Goal: Transaction & Acquisition: Obtain resource

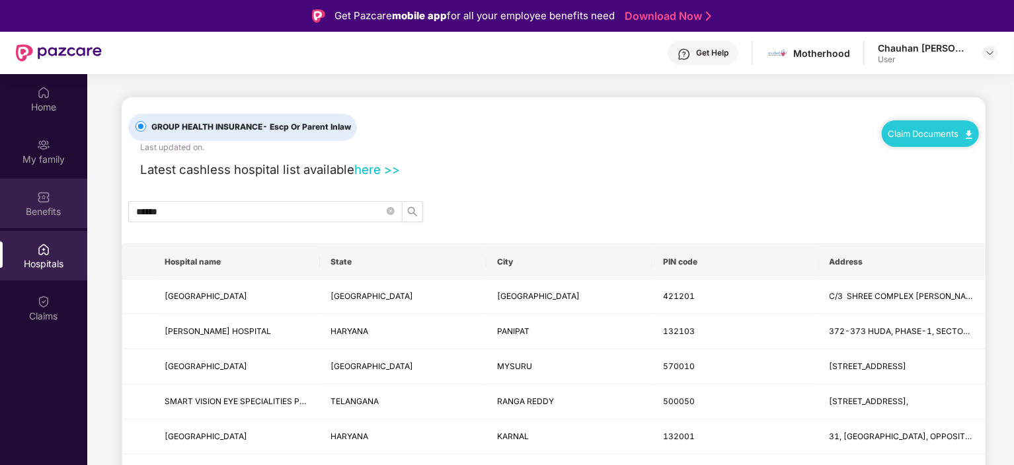
click at [46, 189] on div at bounding box center [43, 195] width 13 height 13
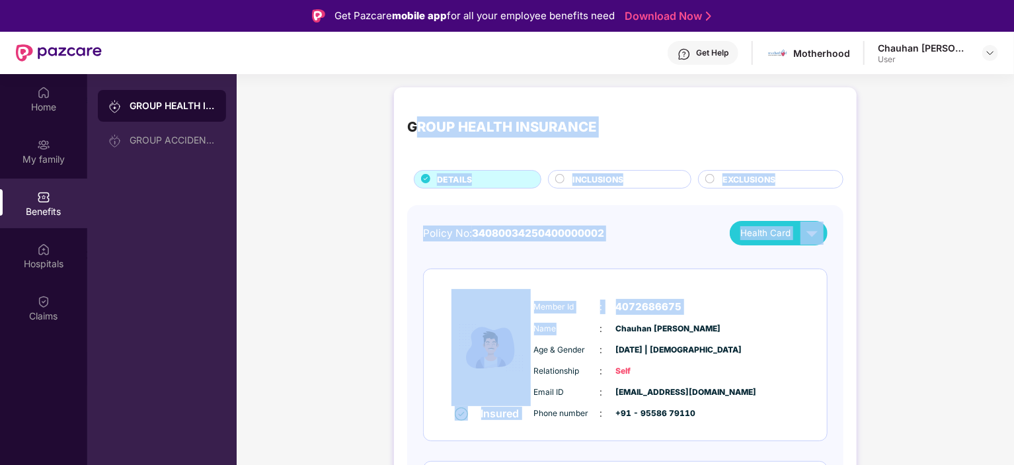
drag, startPoint x: 412, startPoint y: 121, endPoint x: 559, endPoint y: 335, distance: 259.9
drag, startPoint x: 751, startPoint y: 109, endPoint x: 726, endPoint y: 114, distance: 25.5
click at [751, 109] on div "GROUP HEALTH INSURANCE" at bounding box center [625, 127] width 436 height 54
click at [656, 145] on div "GROUP HEALTH INSURANCE" at bounding box center [625, 127] width 436 height 54
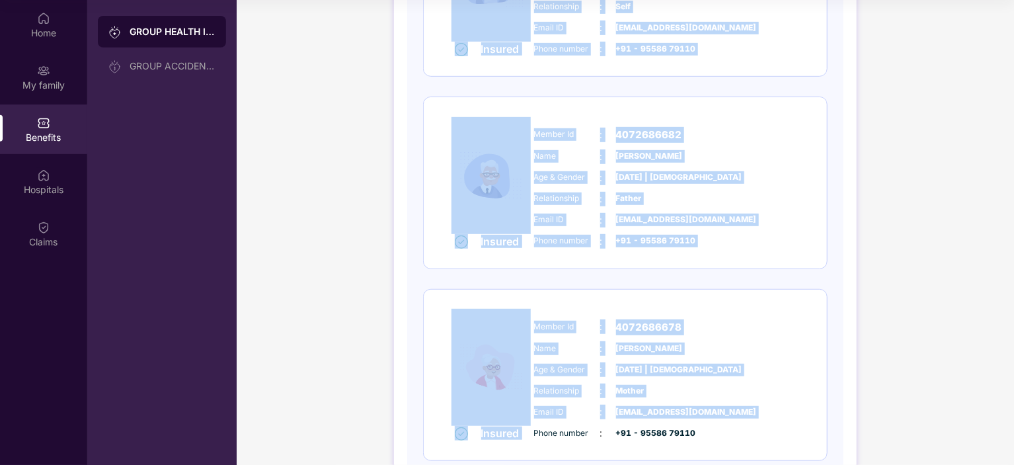
scroll to position [367, 0]
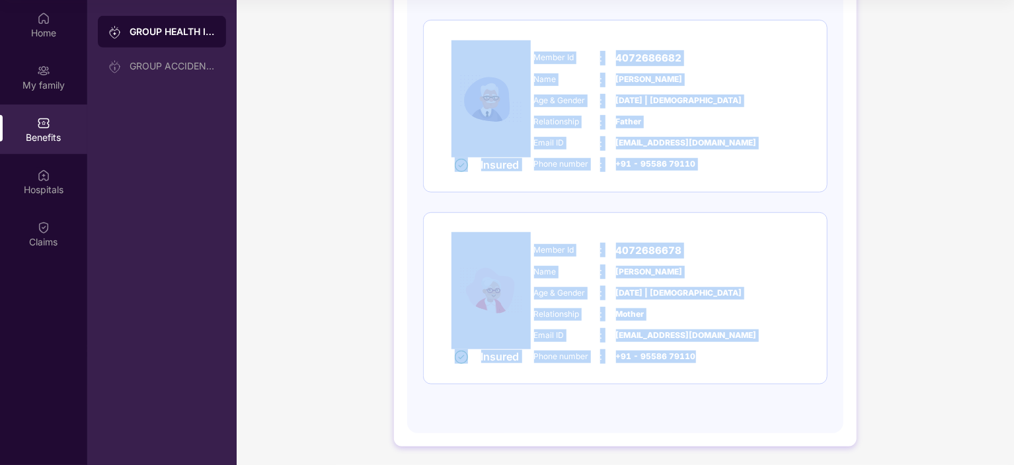
drag, startPoint x: 408, startPoint y: 124, endPoint x: 724, endPoint y: 374, distance: 403.1
click at [724, 374] on div "GROUP HEALTH INSURANCE DETAILS INCLUSIONS EXCLUSIONS Policy No: 340800342504000…" at bounding box center [625, 46] width 463 height 800
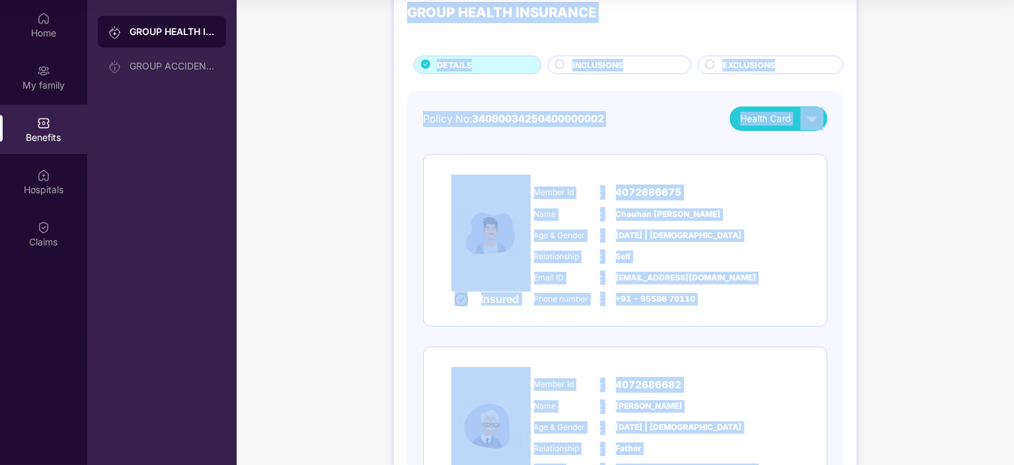
scroll to position [36, 0]
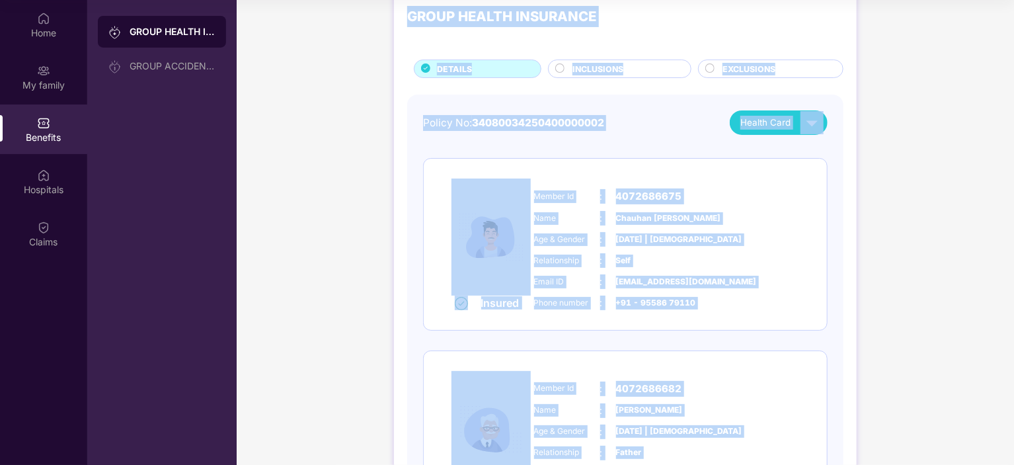
copy div "GROUP HEALTH INSURANCE DETAILS INCLUSIONS EXCLUSIONS Policy No: 340800342504000…"
click at [801, 219] on div "Insured Member Id : 4072686675 Name : [PERSON_NAME] Age & Gender : [DATE] | [DE…" at bounding box center [625, 244] width 403 height 171
click at [884, 203] on div "GROUP HEALTH INSURANCE DETAILS INCLUSIONS EXCLUSIONS Policy No: 340800342504000…" at bounding box center [625, 383] width 777 height 826
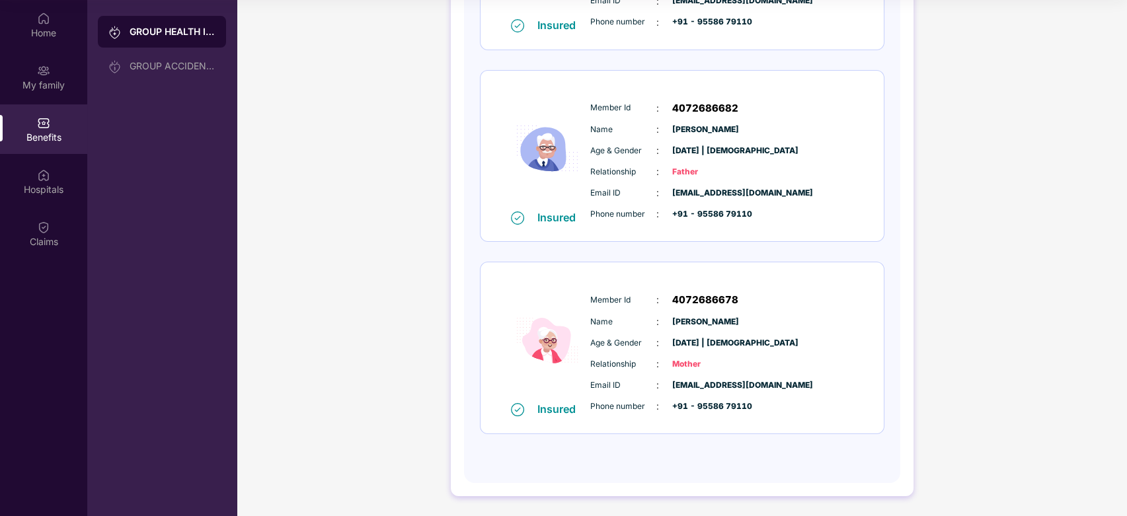
scroll to position [317, 0]
drag, startPoint x: 944, startPoint y: 1, endPoint x: 387, endPoint y: 221, distance: 598.1
click at [387, 221] on div "GROUP HEALTH INSURANCE DETAILS INCLUSIONS EXCLUSIONS Policy No: 340800342504000…" at bounding box center [682, 102] width 890 height 827
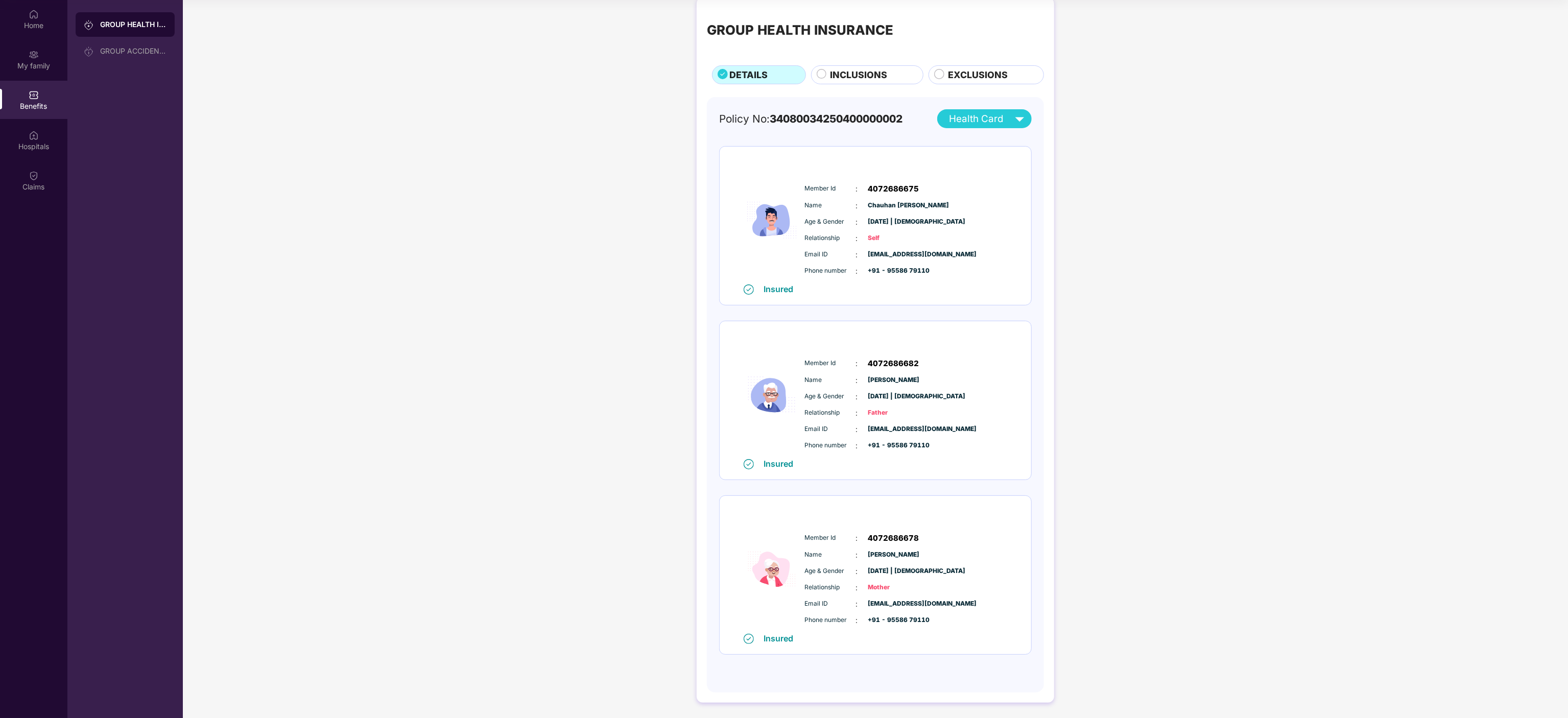
scroll to position [15, 0]
drag, startPoint x: 909, startPoint y: 19, endPoint x: 1140, endPoint y: 284, distance: 351.5
click at [783, 284] on div "GROUP HEALTH INSURANCE DETAILS INCLUSIONS EXCLUSIONS Policy No: 340800342504000…" at bounding box center [876, 355] width 1385 height 726
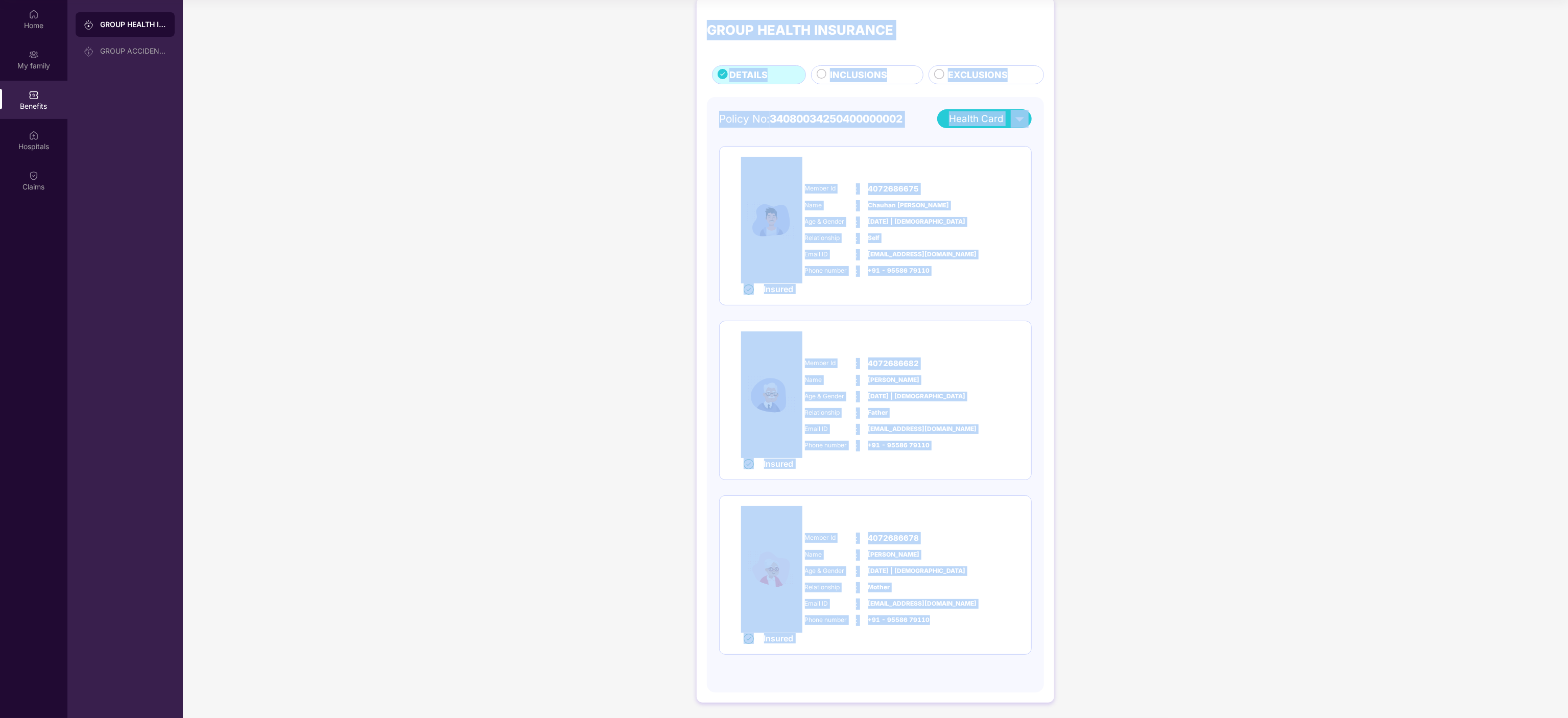
drag, startPoint x: 709, startPoint y: 23, endPoint x: 981, endPoint y: 648, distance: 681.6
click at [783, 359] on div "GROUP HEALTH INSURANCE DETAILS INCLUSIONS EXCLUSIONS Policy No: 340800342504000…" at bounding box center [875, 350] width 358 height 706
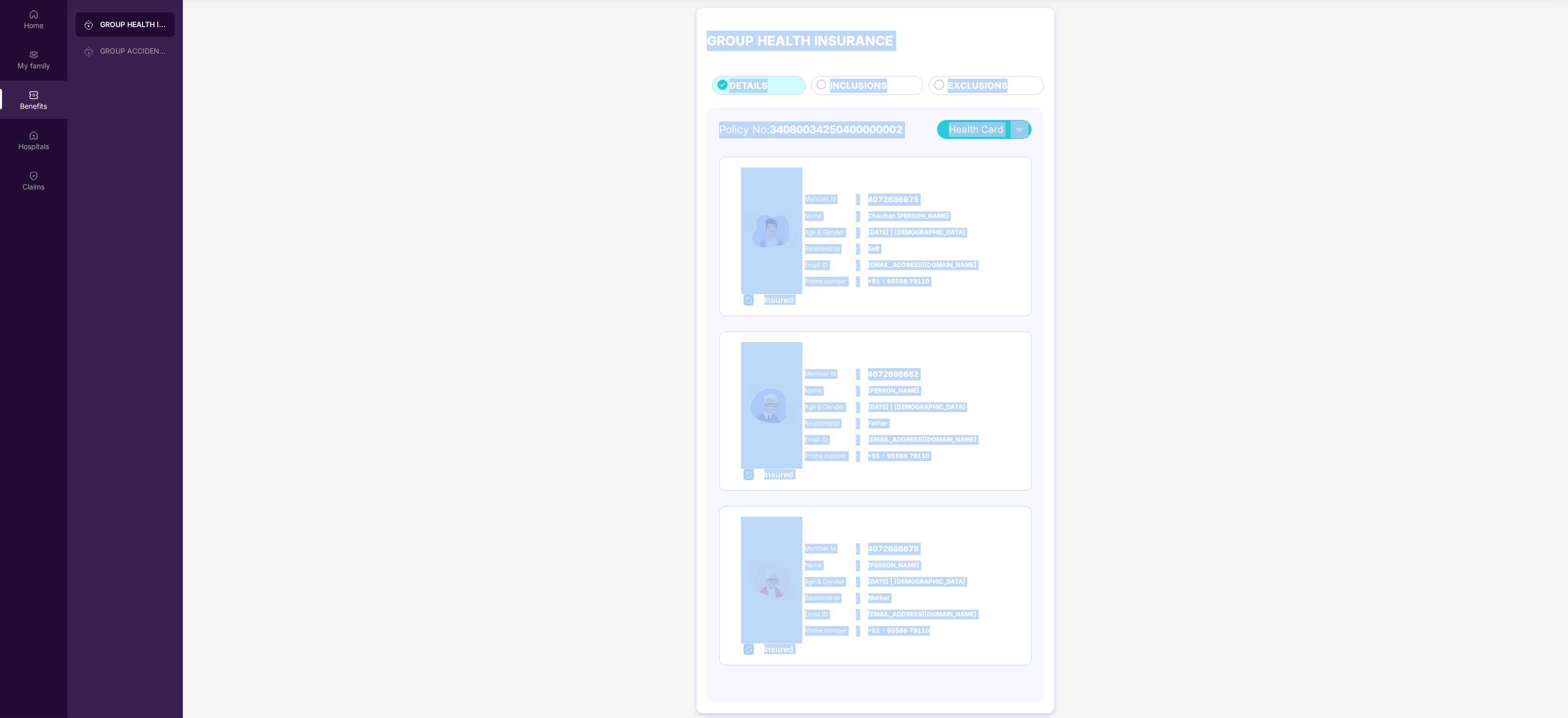
scroll to position [0, 0]
click at [627, 226] on div "GROUP HEALTH INSURANCE DETAILS INCLUSIONS EXCLUSIONS Policy No: 340800342504000…" at bounding box center [876, 368] width 1385 height 726
click at [783, 190] on div "GROUP HEALTH INSURANCE DETAILS INCLUSIONS EXCLUSIONS Policy No: 340800342504000…" at bounding box center [876, 368] width 1385 height 726
click at [783, 158] on div "GROUP HEALTH INSURANCE DETAILS INCLUSIONS EXCLUSIONS Policy No: 340800342504000…" at bounding box center [876, 368] width 1385 height 726
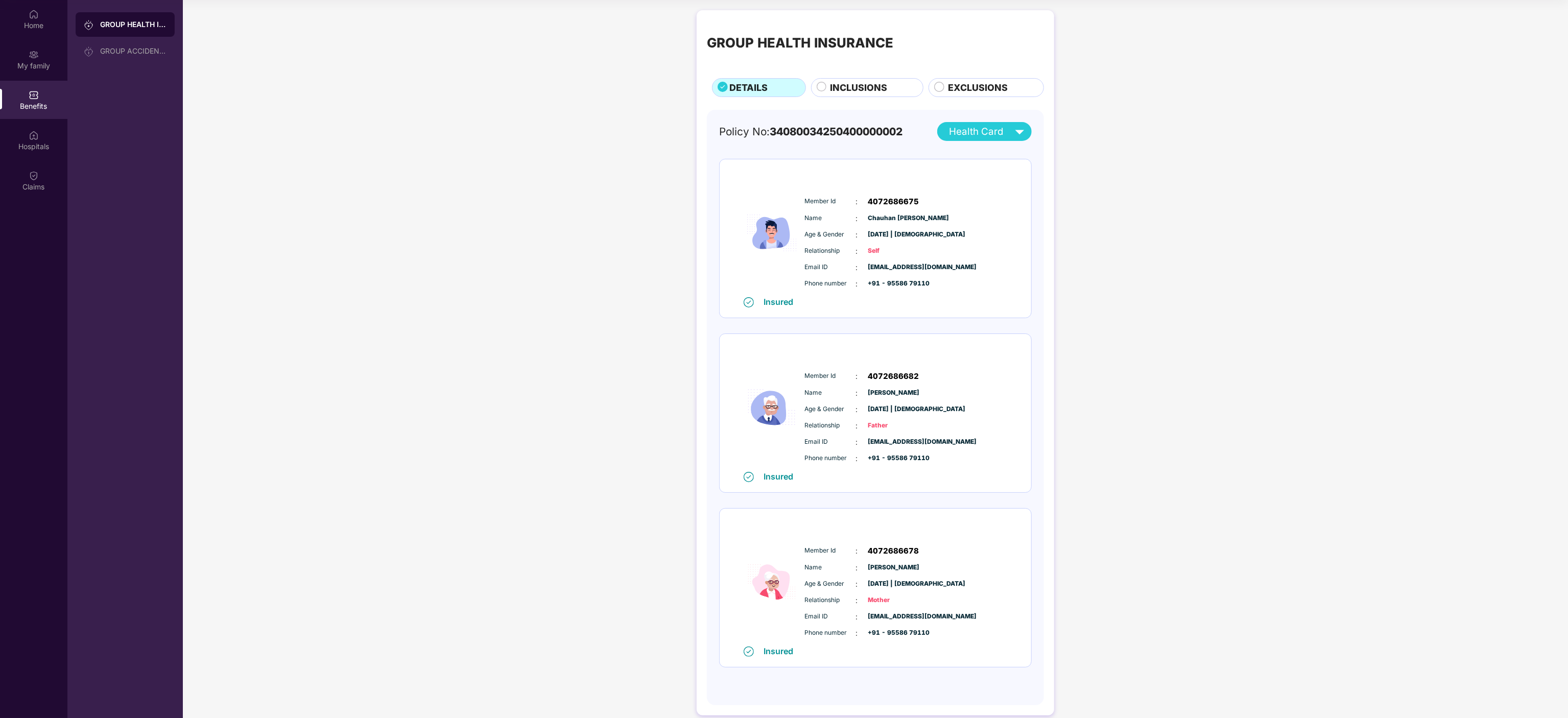
click at [783, 275] on div "GROUP HEALTH INSURANCE DETAILS INCLUSIONS EXCLUSIONS Policy No: 340800342504000…" at bounding box center [876, 368] width 1385 height 726
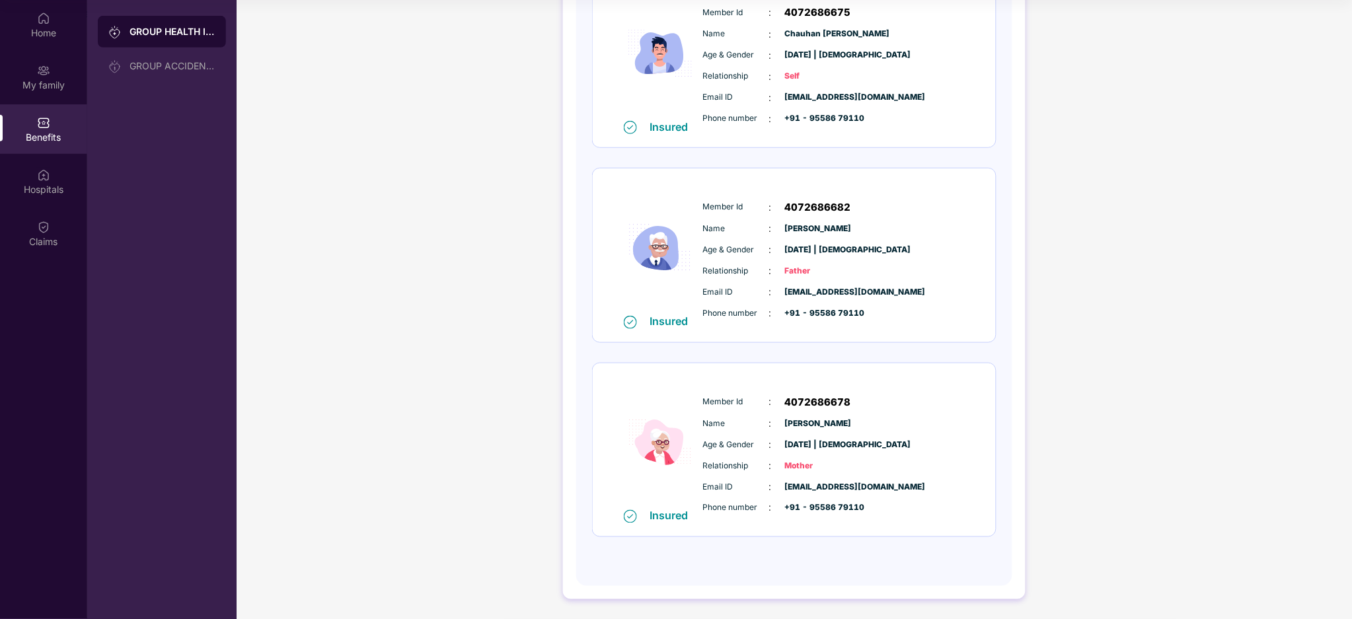
scroll to position [49, 0]
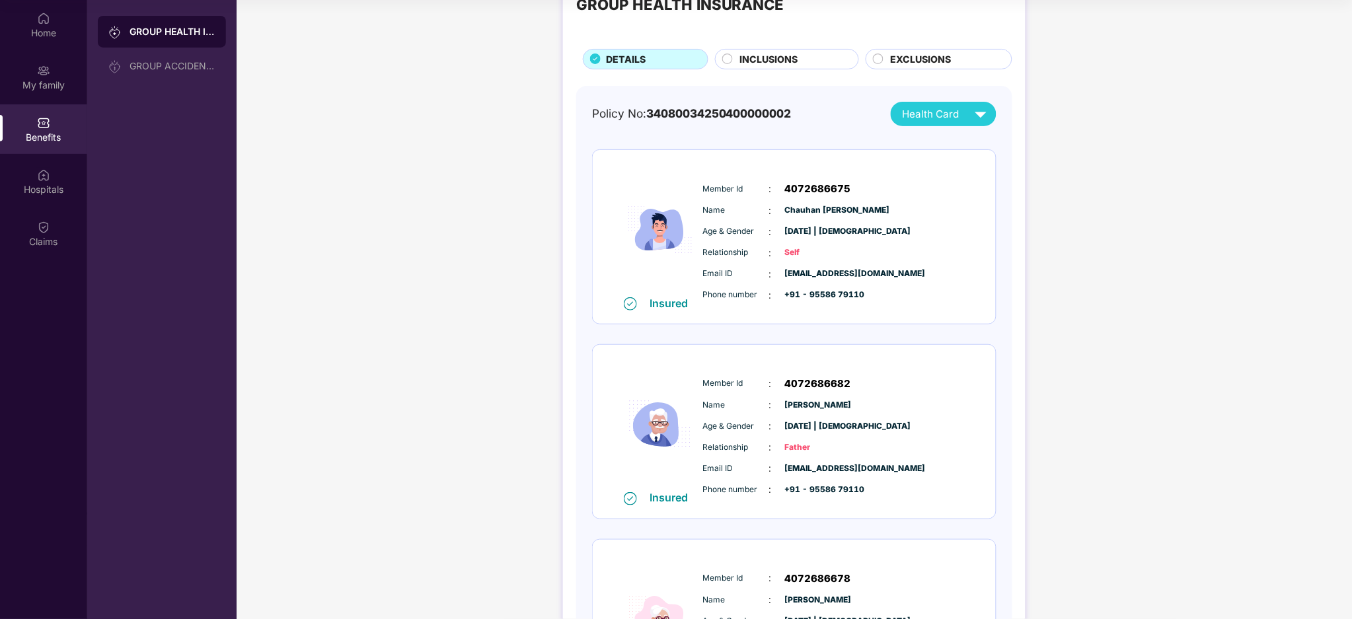
drag, startPoint x: 1230, startPoint y: 20, endPoint x: 339, endPoint y: 178, distance: 905.3
click at [339, 178] on div "GROUP HEALTH INSURANCE DETAILS INCLUSIONS EXCLUSIONS Policy No: 340800342504000…" at bounding box center [794, 377] width 1115 height 838
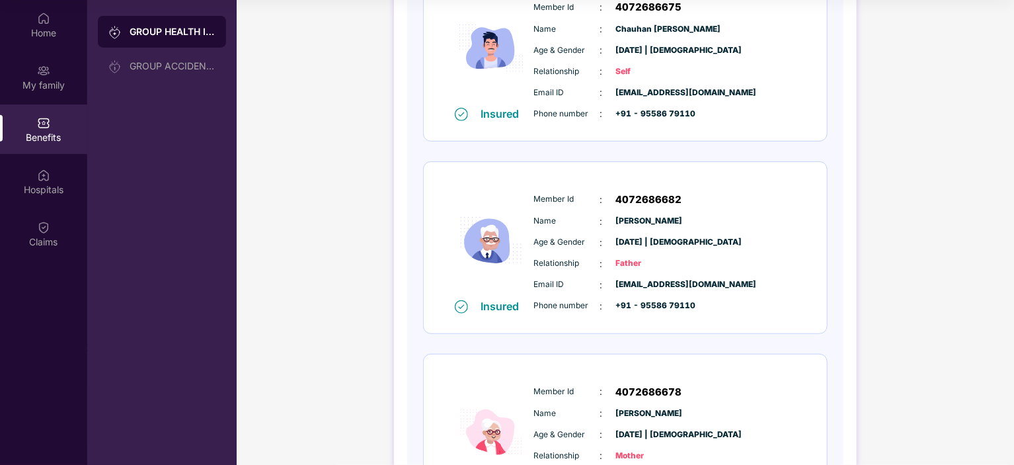
scroll to position [225, 0]
drag, startPoint x: 1352, startPoint y: 11, endPoint x: 804, endPoint y: 268, distance: 605.4
click at [804, 268] on div "Insured Member Id : 4072686682 Name : [PERSON_NAME] Age & Gender : [DATE] | [DE…" at bounding box center [625, 247] width 403 height 171
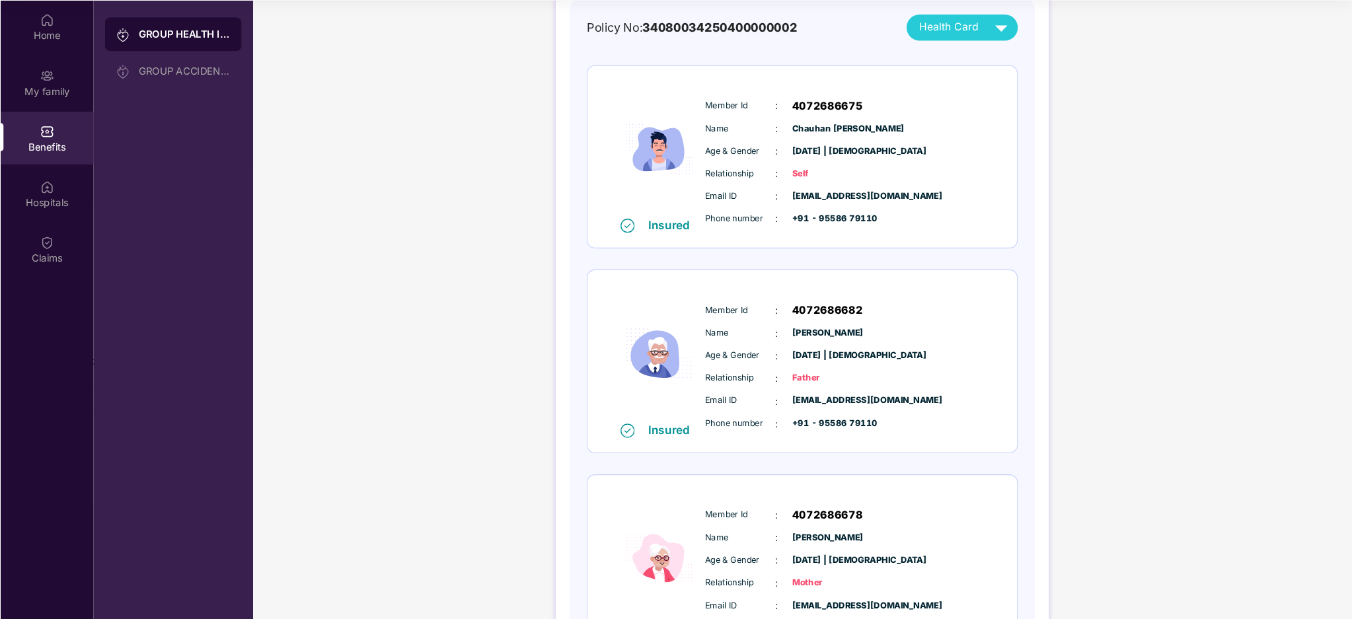
scroll to position [136, 0]
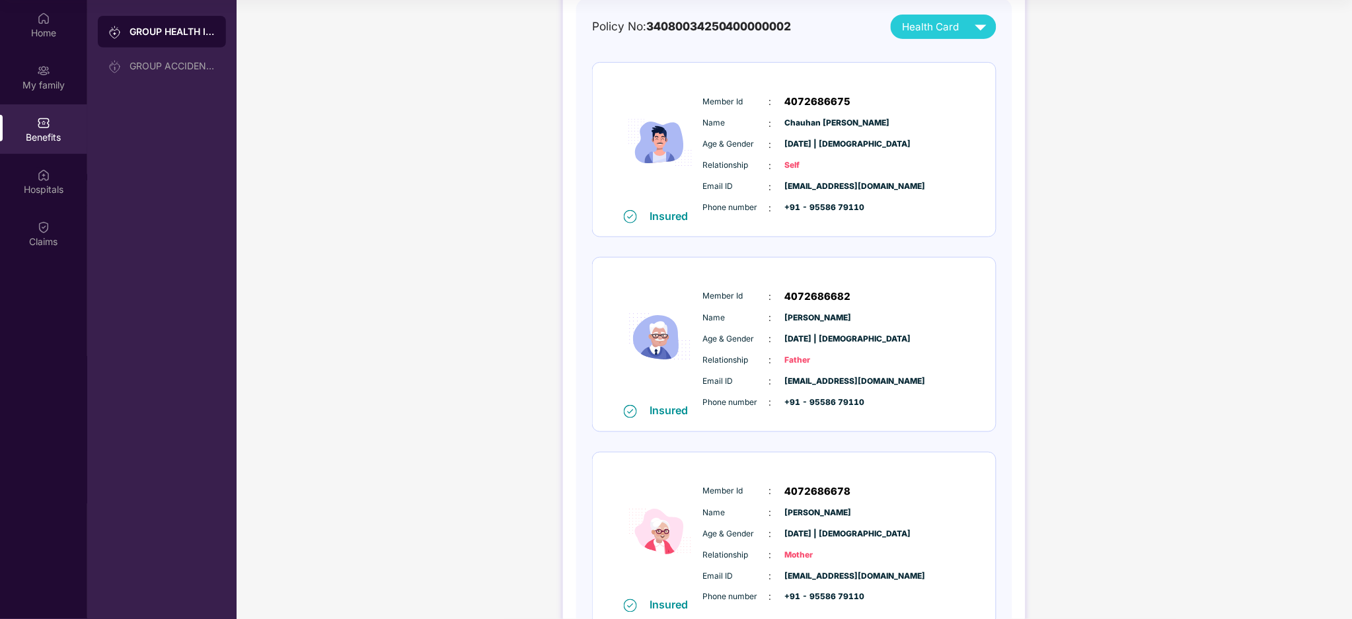
drag, startPoint x: 1005, startPoint y: 2, endPoint x: 1051, endPoint y: 363, distance: 363.8
click at [1013, 363] on div "GROUP HEALTH INSURANCE DETAILS INCLUSIONS EXCLUSIONS Policy No: 340800342504000…" at bounding box center [794, 289] width 1115 height 838
drag, startPoint x: 1351, startPoint y: 493, endPoint x: 1347, endPoint y: 519, distance: 26.0
click at [1013, 464] on div "Home My family Benefits Hospitals Claims GROUP HEALTH INSURANCE GROUP ACCIDENTA…" at bounding box center [676, 309] width 1352 height 619
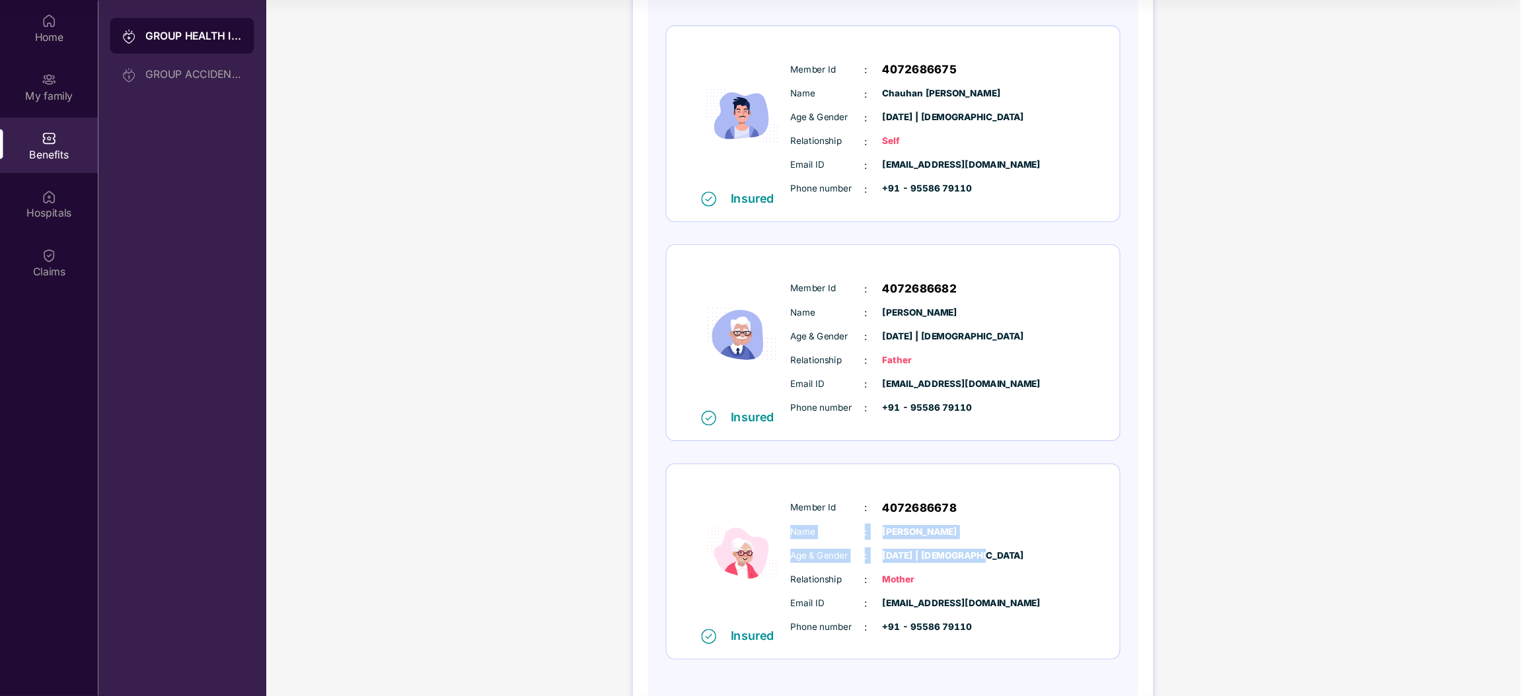
scroll to position [173, 0]
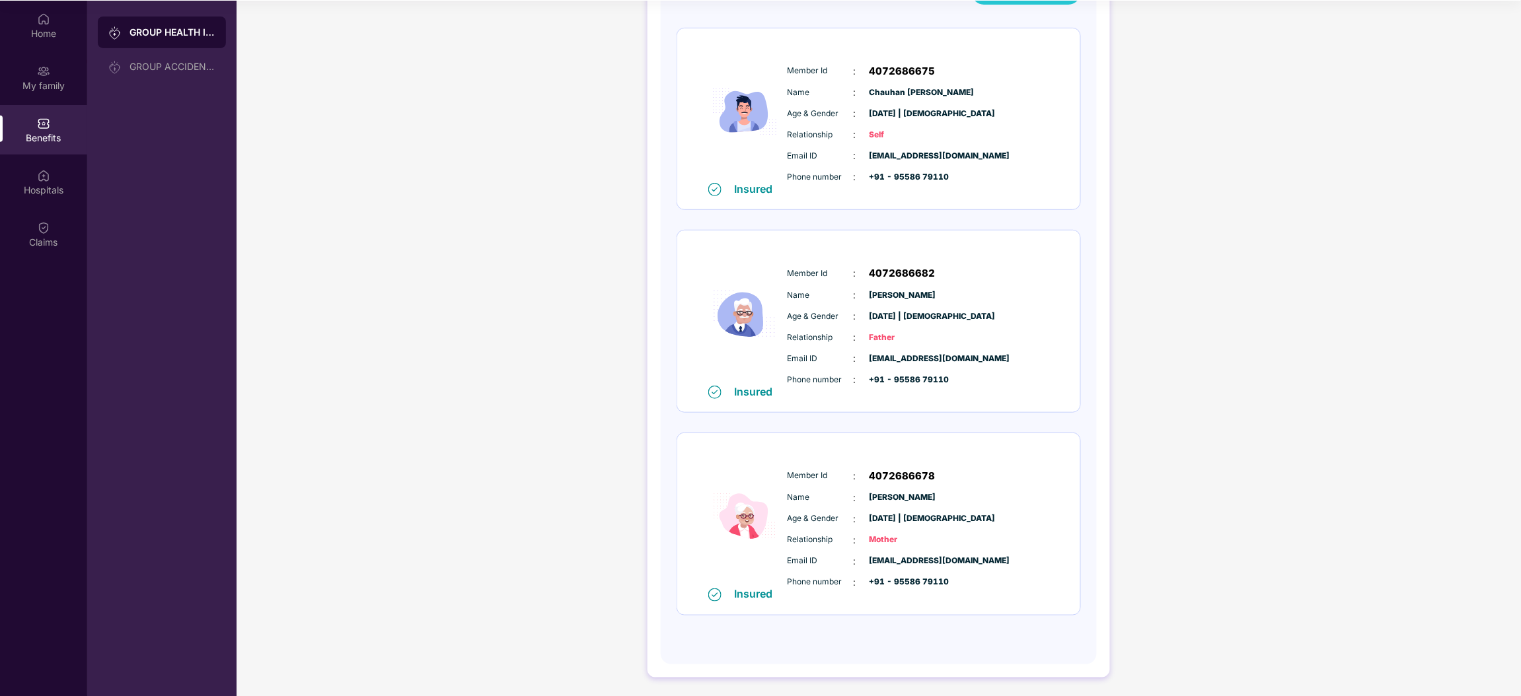
drag, startPoint x: 1273, startPoint y: 1, endPoint x: 1117, endPoint y: 255, distance: 297.8
click at [1013, 255] on div "GROUP HEALTH INSURANCE DETAILS INCLUSIONS EXCLUSIONS Policy No: 340800342504000…" at bounding box center [879, 266] width 1285 height 864
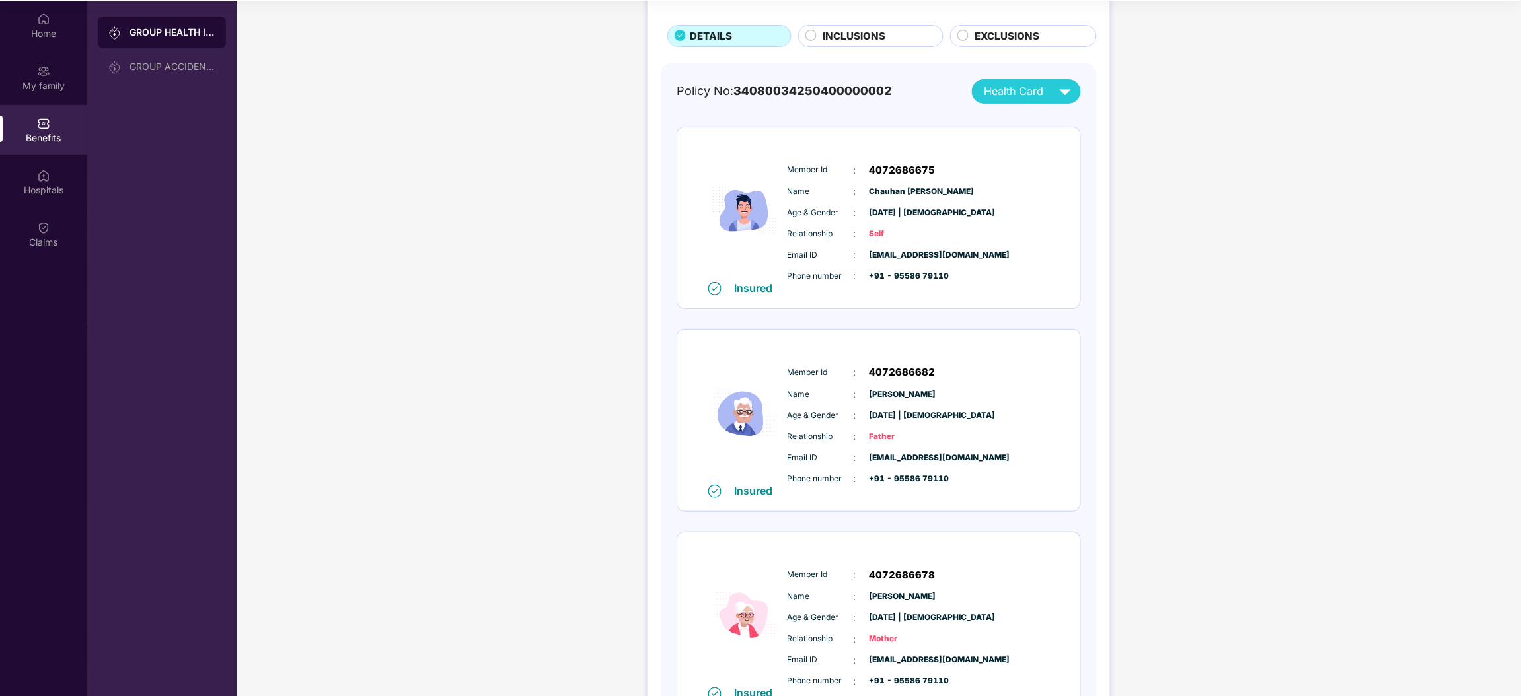
drag, startPoint x: 1520, startPoint y: 107, endPoint x: 1496, endPoint y: 114, distance: 24.7
click at [1013, 117] on div "GROUP HEALTH INSURANCE DETAILS INCLUSIONS EXCLUSIONS Policy No: 340800342504000…" at bounding box center [879, 365] width 1285 height 864
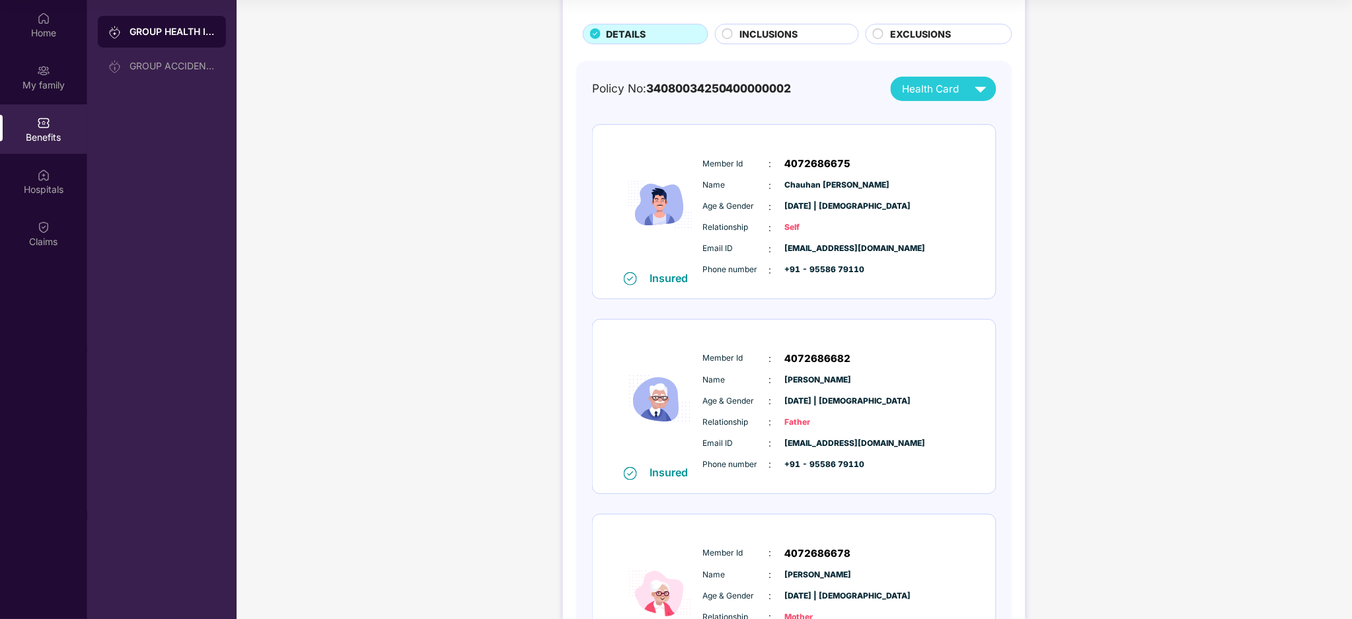
scroll to position [75, 0]
drag, startPoint x: 1521, startPoint y: 3, endPoint x: 447, endPoint y: 243, distance: 1100.9
click at [447, 243] on div "GROUP HEALTH INSURANCE DETAILS INCLUSIONS EXCLUSIONS Policy No: 340800342504000…" at bounding box center [794, 351] width 1115 height 838
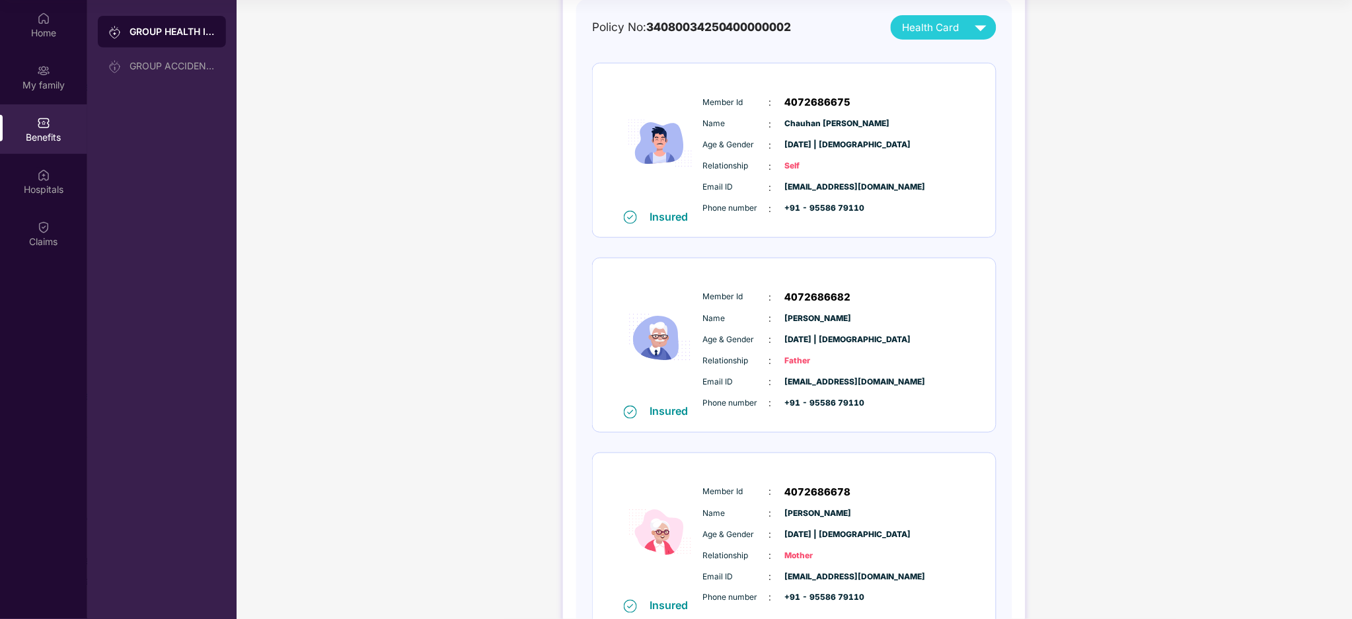
scroll to position [176, 0]
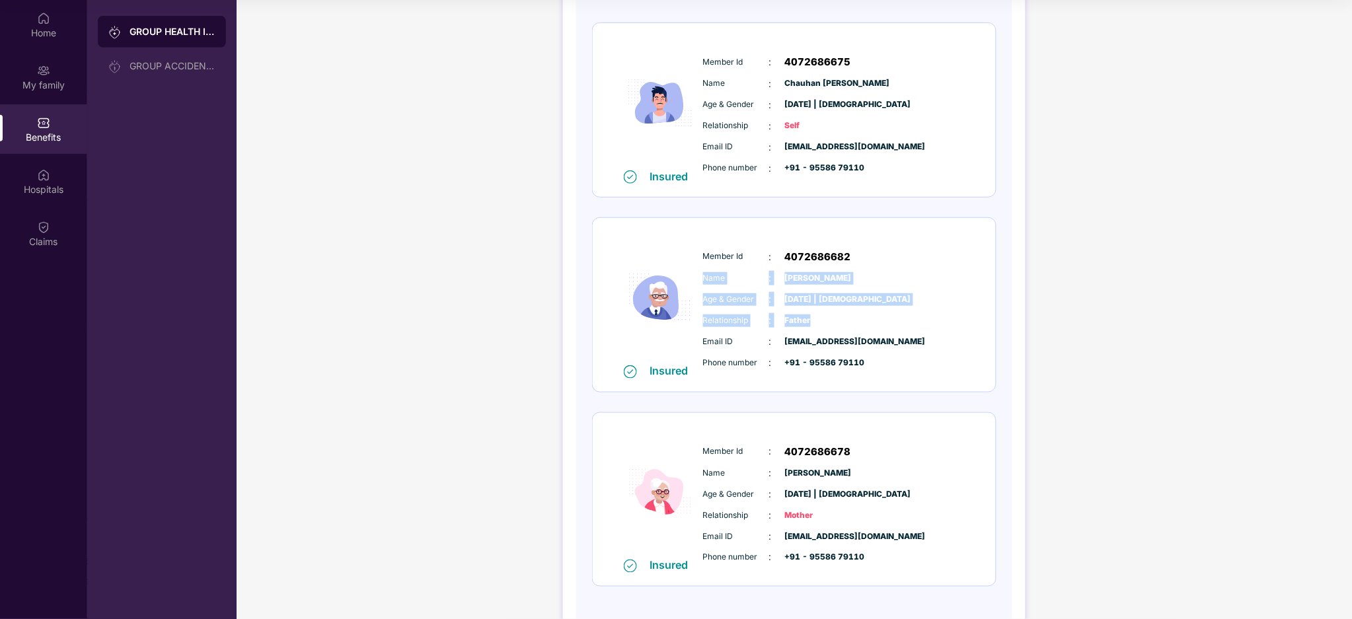
drag, startPoint x: 1351, startPoint y: 312, endPoint x: 1351, endPoint y: 215, distance: 96.5
click at [1013, 233] on div "GROUP HEALTH INSURANCE DETAILS INCLUSIONS EXCLUSIONS Policy No: 340800342504000…" at bounding box center [794, 250] width 1115 height 838
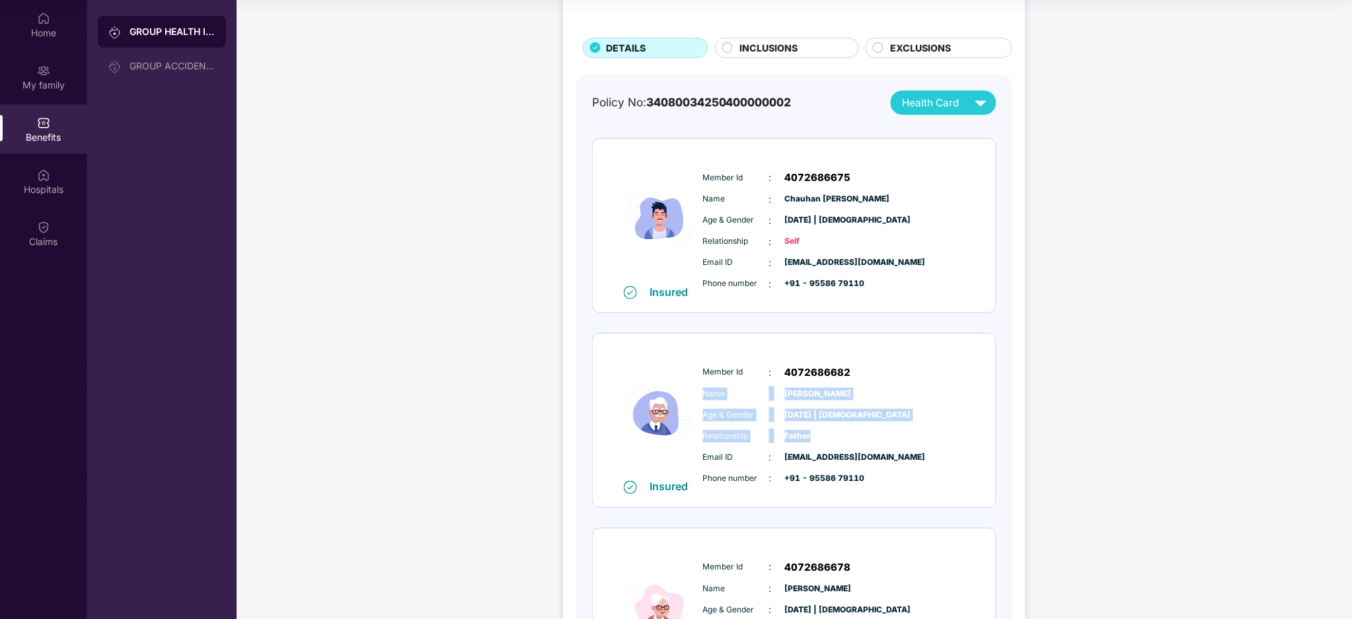
scroll to position [0, 0]
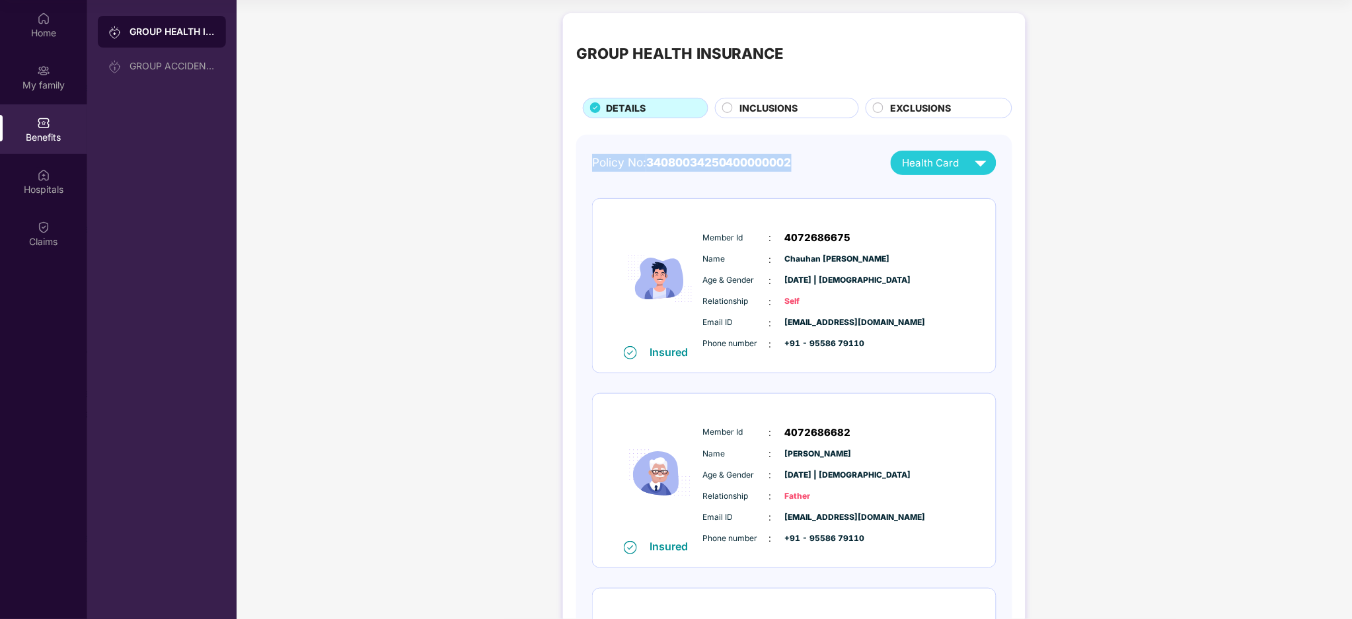
drag, startPoint x: 592, startPoint y: 162, endPoint x: 800, endPoint y: 153, distance: 208.3
click at [800, 153] on div "Policy No: 34080034250400000002 Health Card" at bounding box center [794, 163] width 404 height 24
copy div "Policy No: 34080034250400000002"
click at [1013, 225] on div "GROUP HEALTH INSURANCE DETAILS INCLUSIONS EXCLUSIONS Policy No: 340800342504000…" at bounding box center [794, 426] width 1115 height 838
click at [695, 197] on div "Policy No: 34080034250400000002 Health Card Insured Member Id : 4072686675 Name…" at bounding box center [794, 467] width 404 height 632
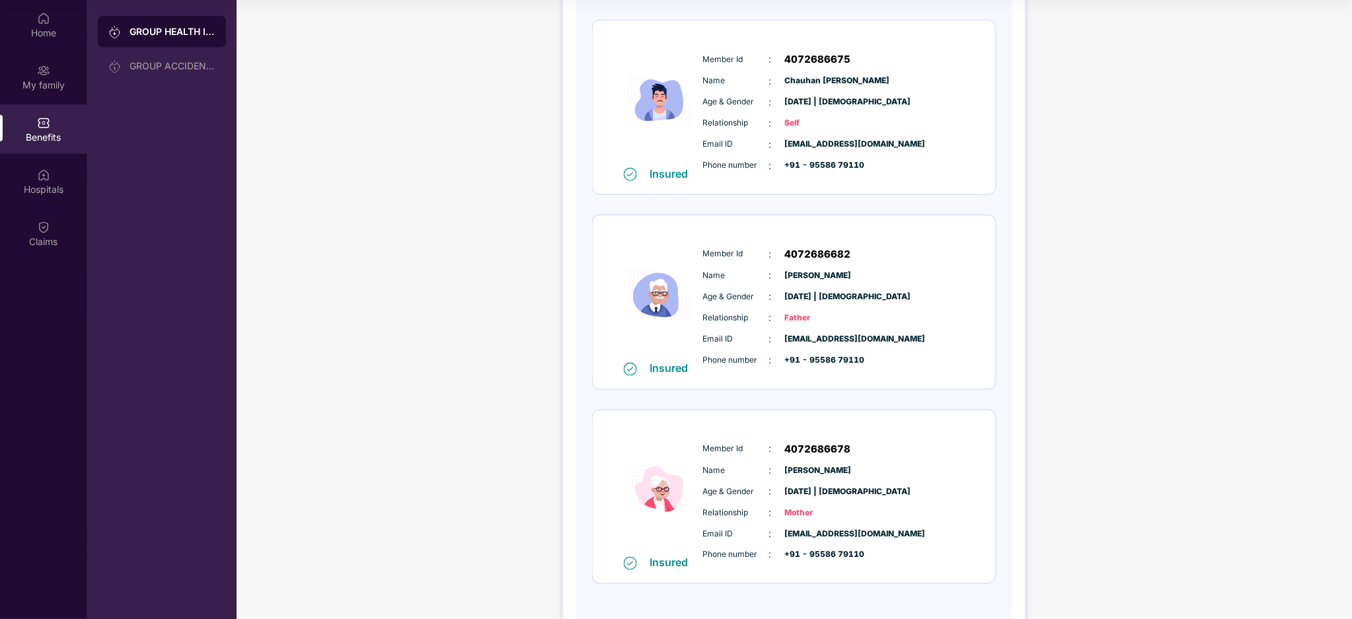
scroll to position [137, 0]
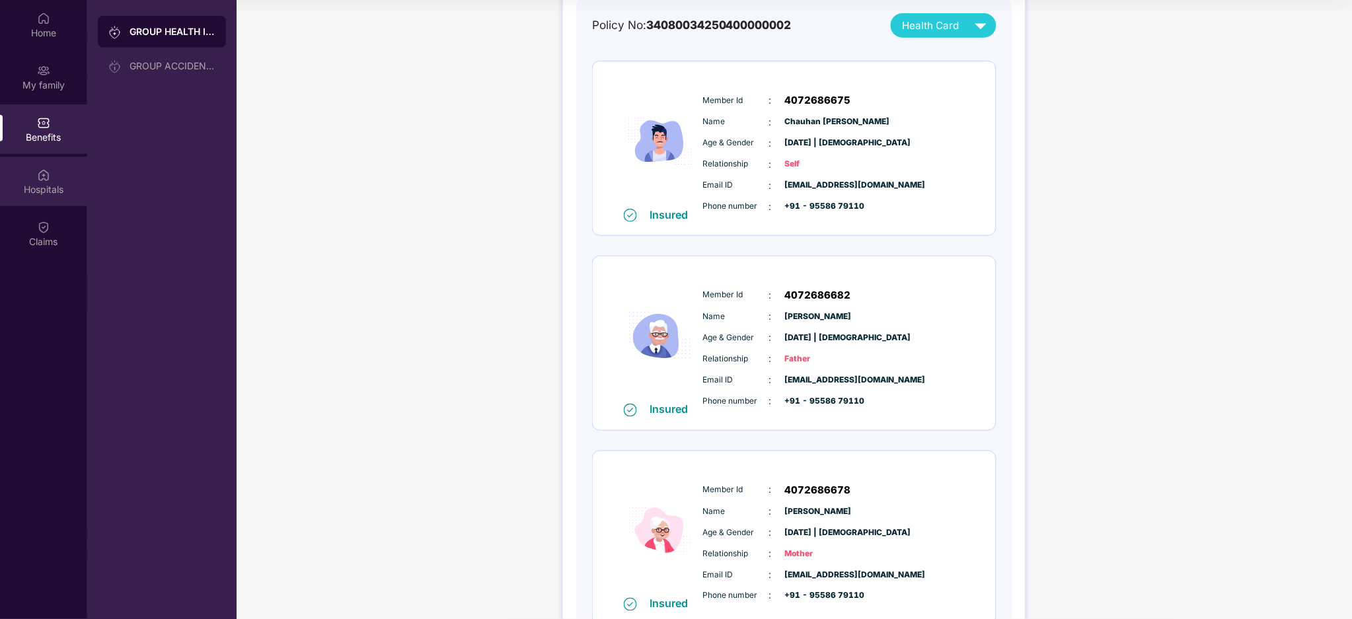
click at [49, 160] on div "Hospitals" at bounding box center [43, 182] width 87 height 50
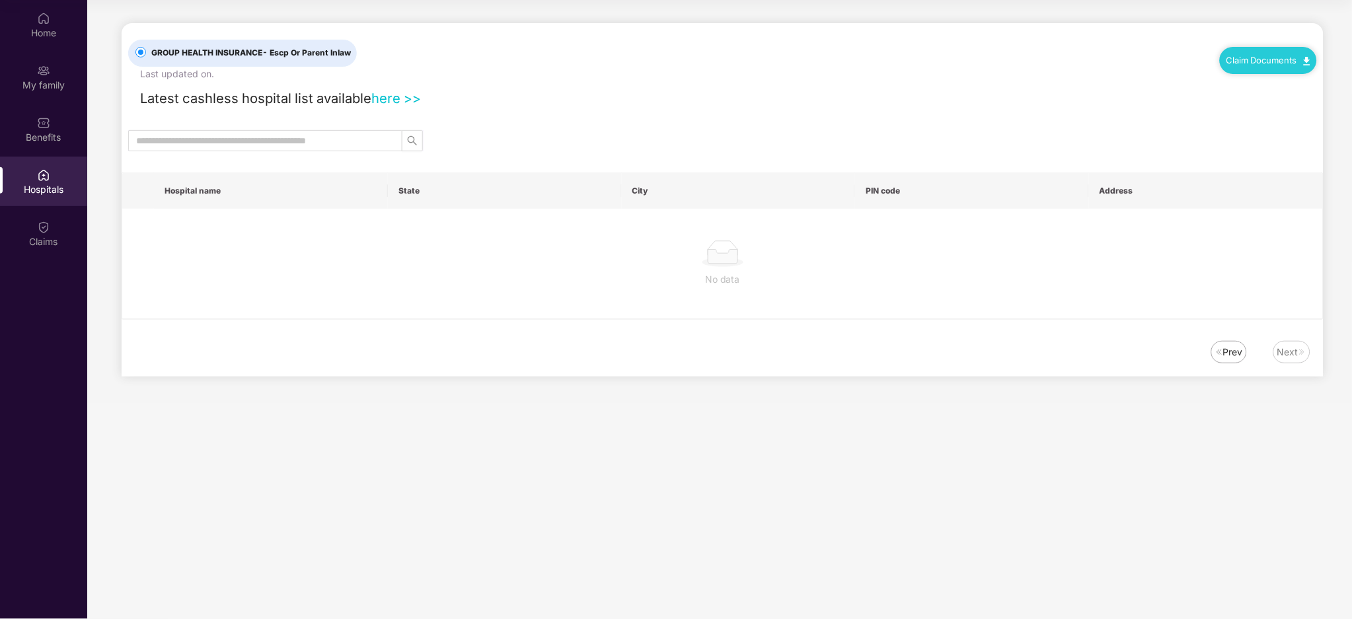
scroll to position [0, 0]
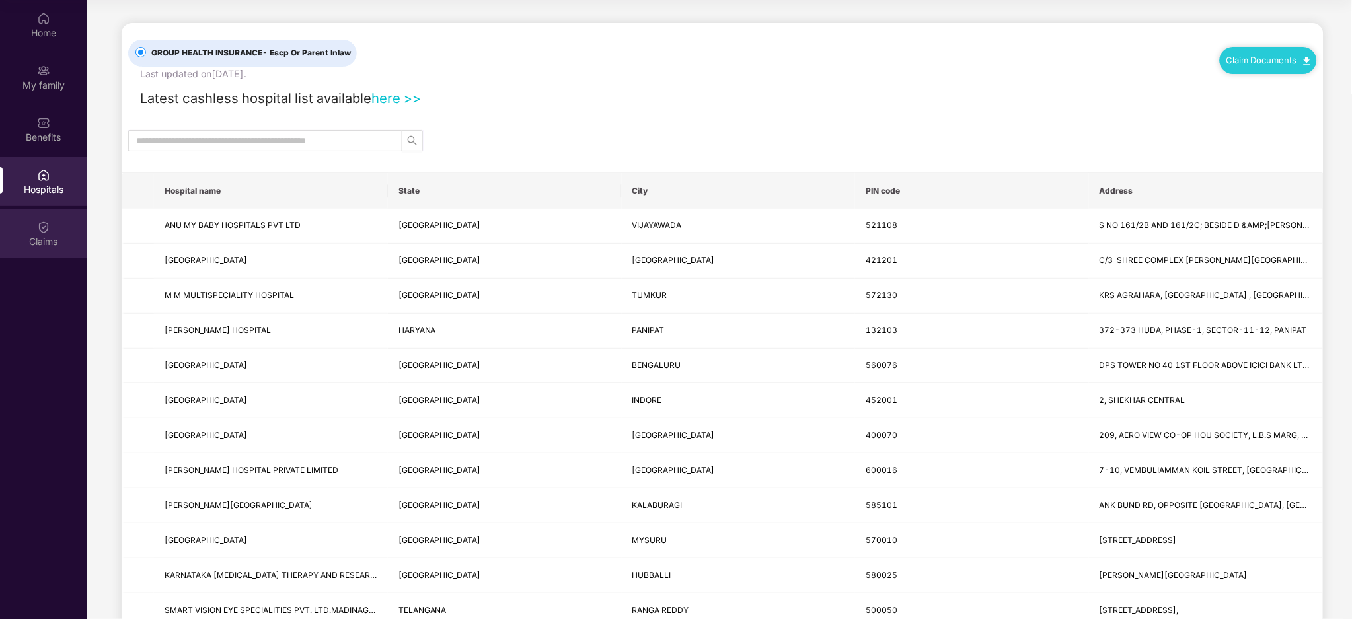
click at [40, 238] on div "Claims" at bounding box center [43, 241] width 87 height 13
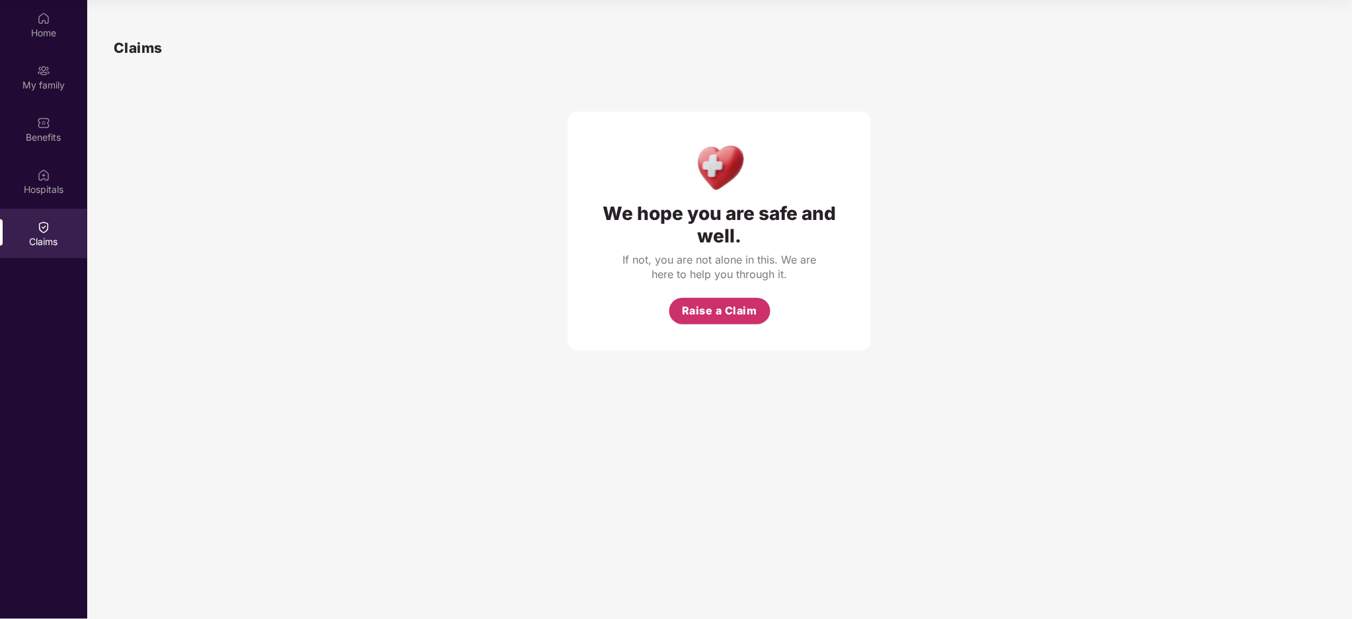
click at [745, 311] on span "Raise a Claim" at bounding box center [719, 311] width 75 height 17
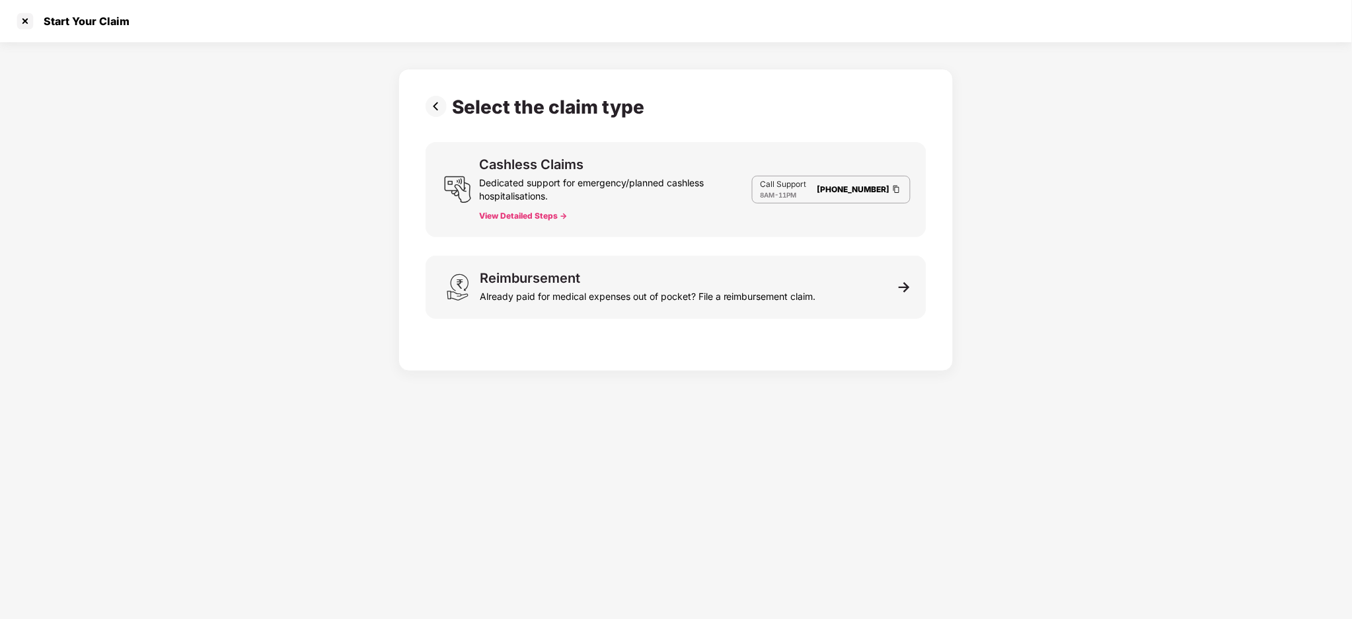
scroll to position [32, 0]
click at [26, 22] on div at bounding box center [25, 21] width 21 height 21
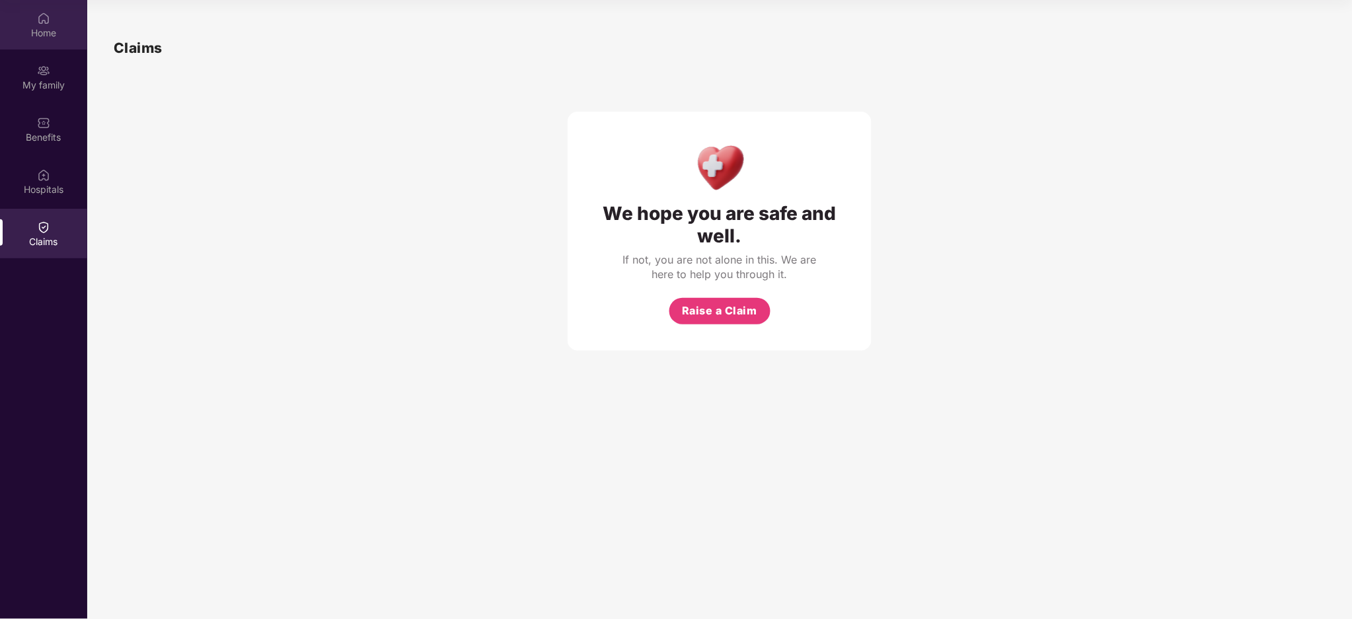
click at [33, 27] on div "Home" at bounding box center [43, 32] width 87 height 13
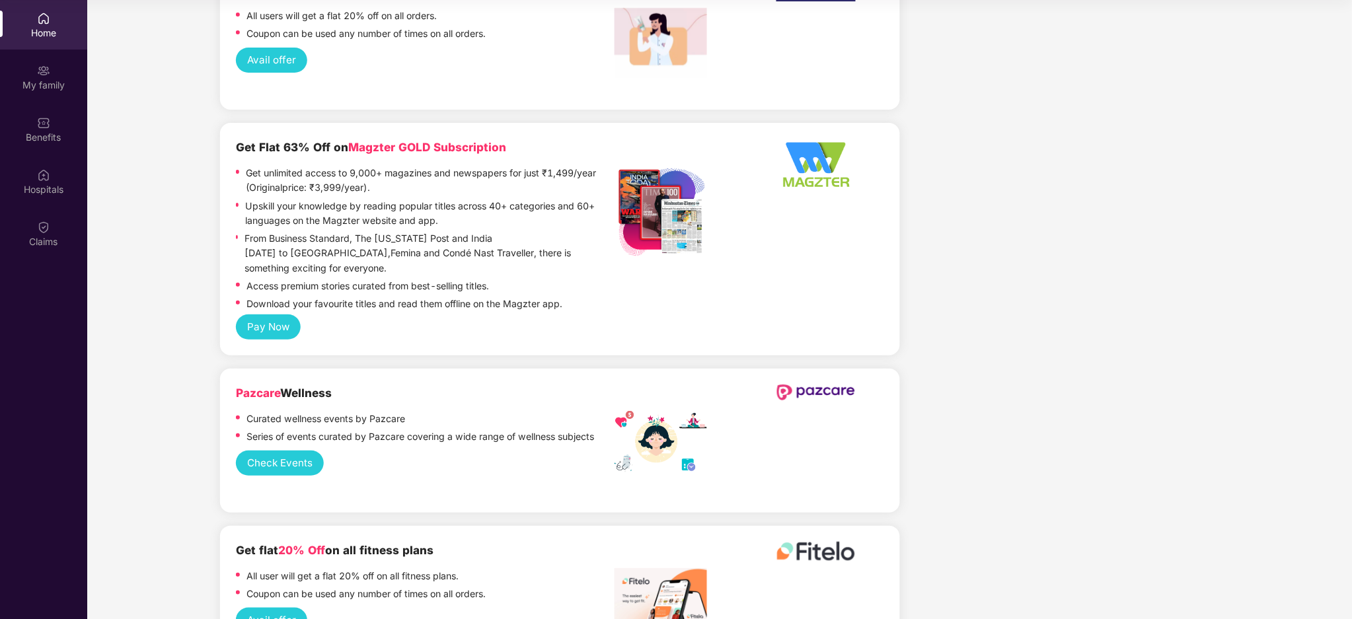
scroll to position [1497, 0]
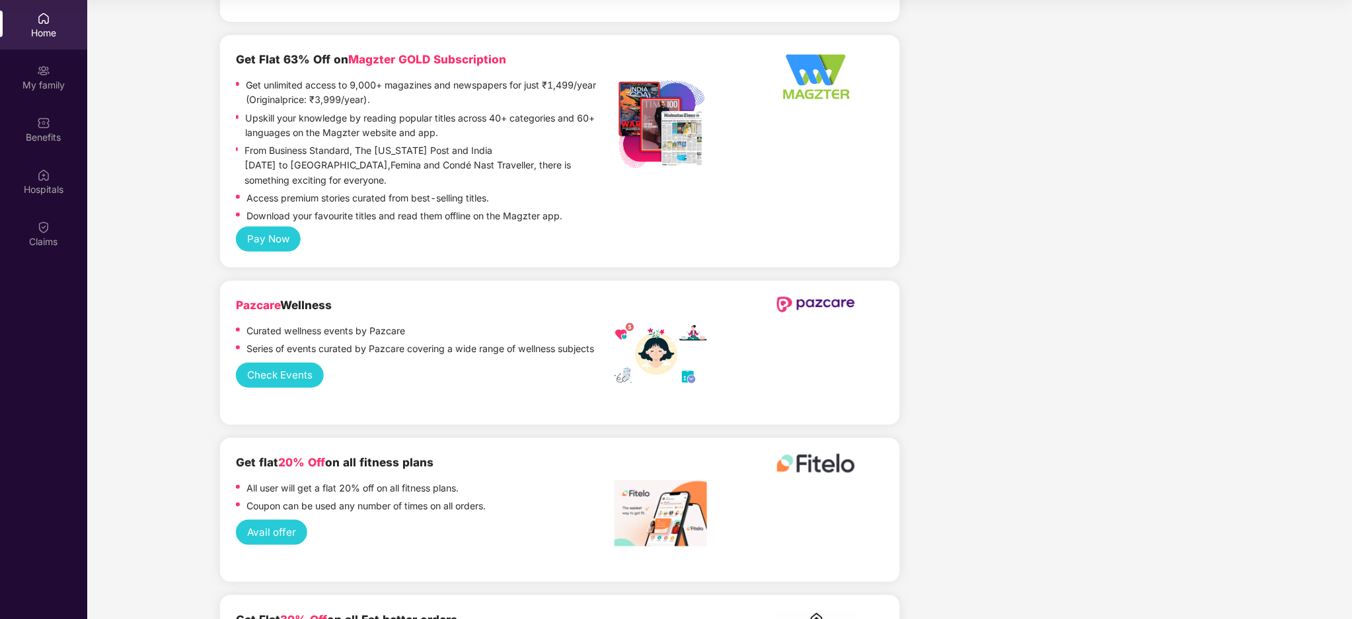
click at [291, 363] on button "Check Events" at bounding box center [280, 375] width 88 height 25
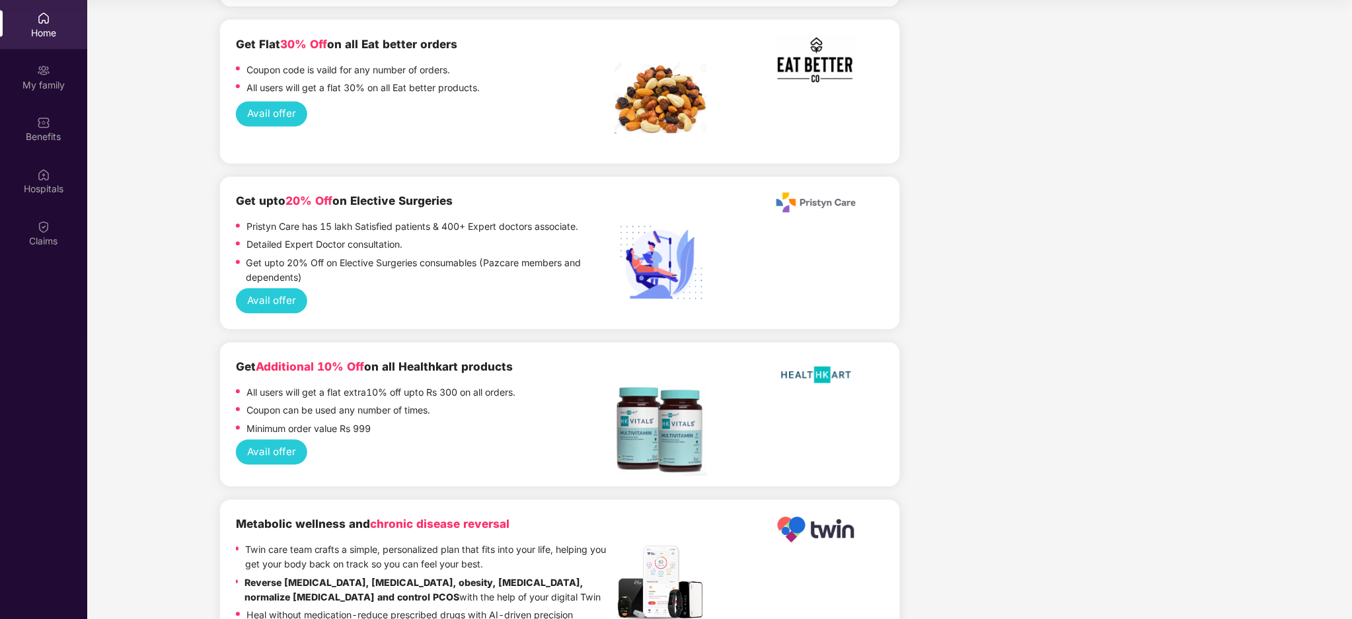
scroll to position [2115, 0]
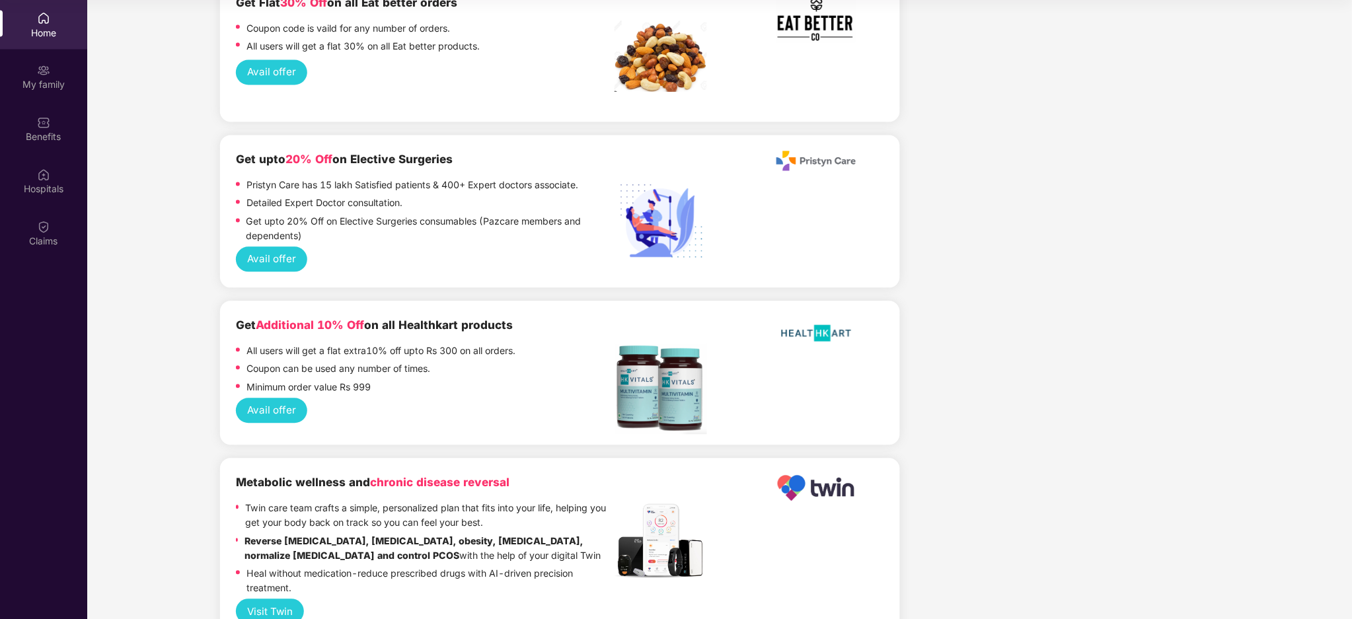
click at [288, 398] on button "Avail offer" at bounding box center [271, 410] width 71 height 25
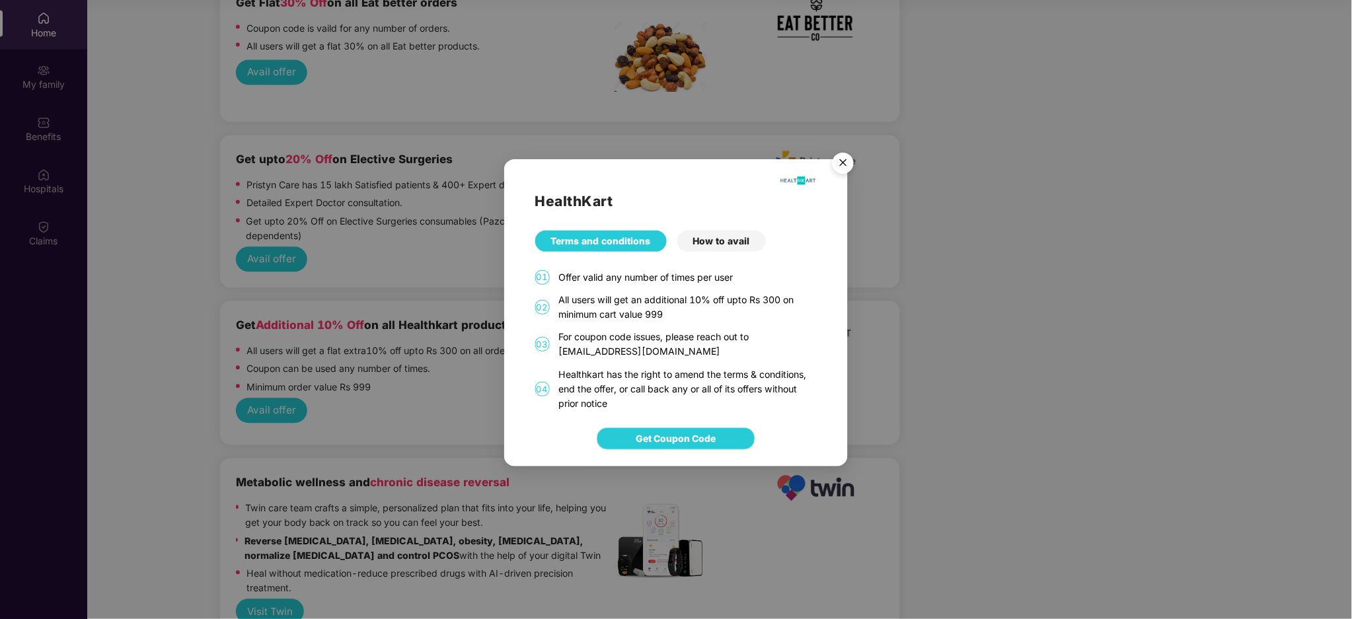
click at [673, 445] on span "Get Coupon Code" at bounding box center [676, 439] width 80 height 15
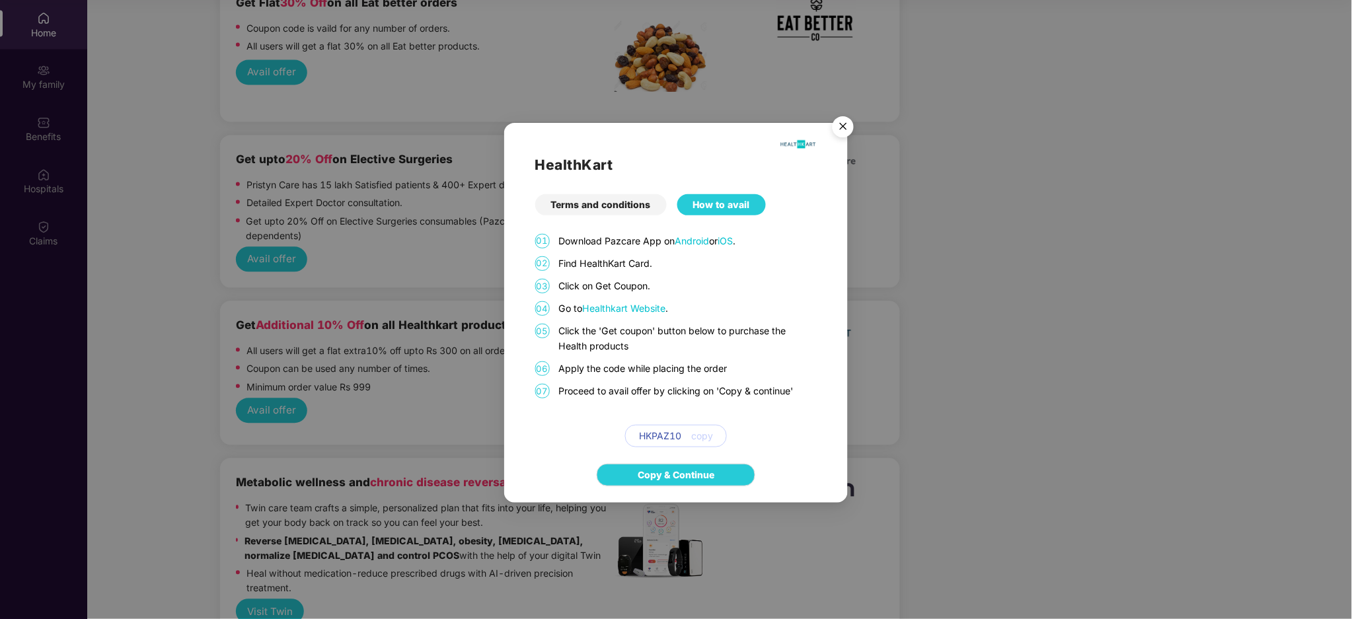
click at [704, 435] on span "copy" at bounding box center [702, 436] width 22 height 15
click at [705, 464] on link "Copy & Continue" at bounding box center [676, 475] width 77 height 15
click at [841, 122] on img "Close" at bounding box center [843, 128] width 37 height 37
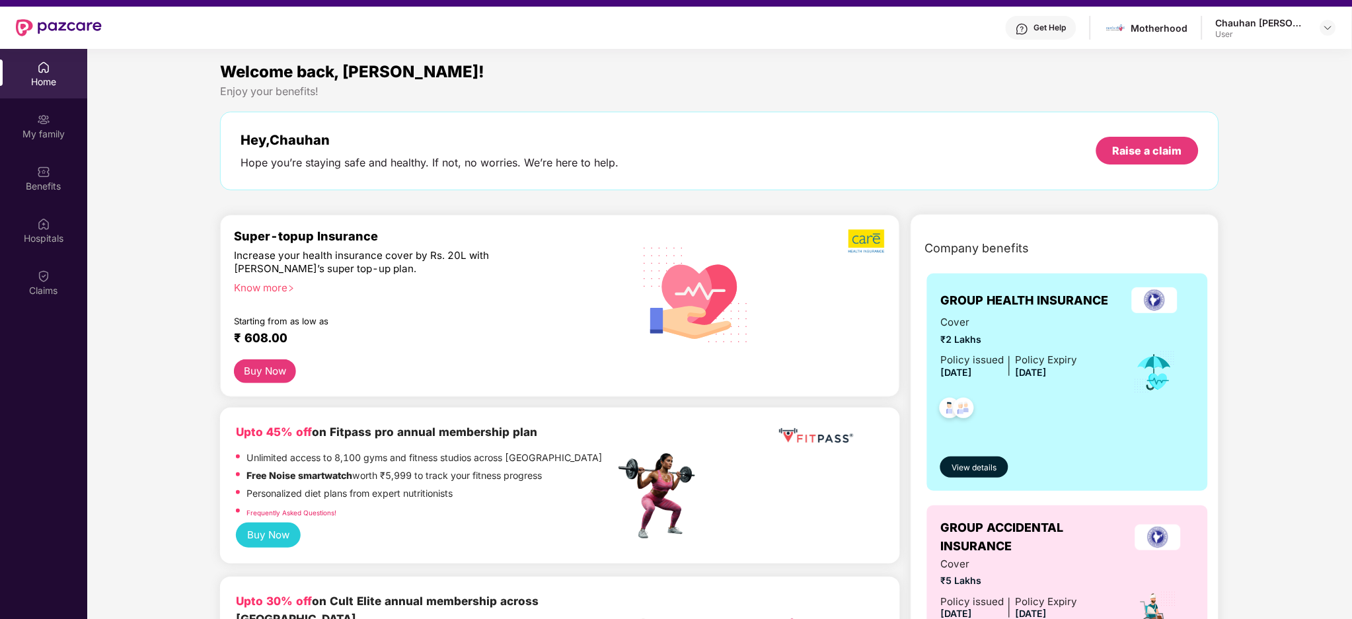
scroll to position [0, 0]
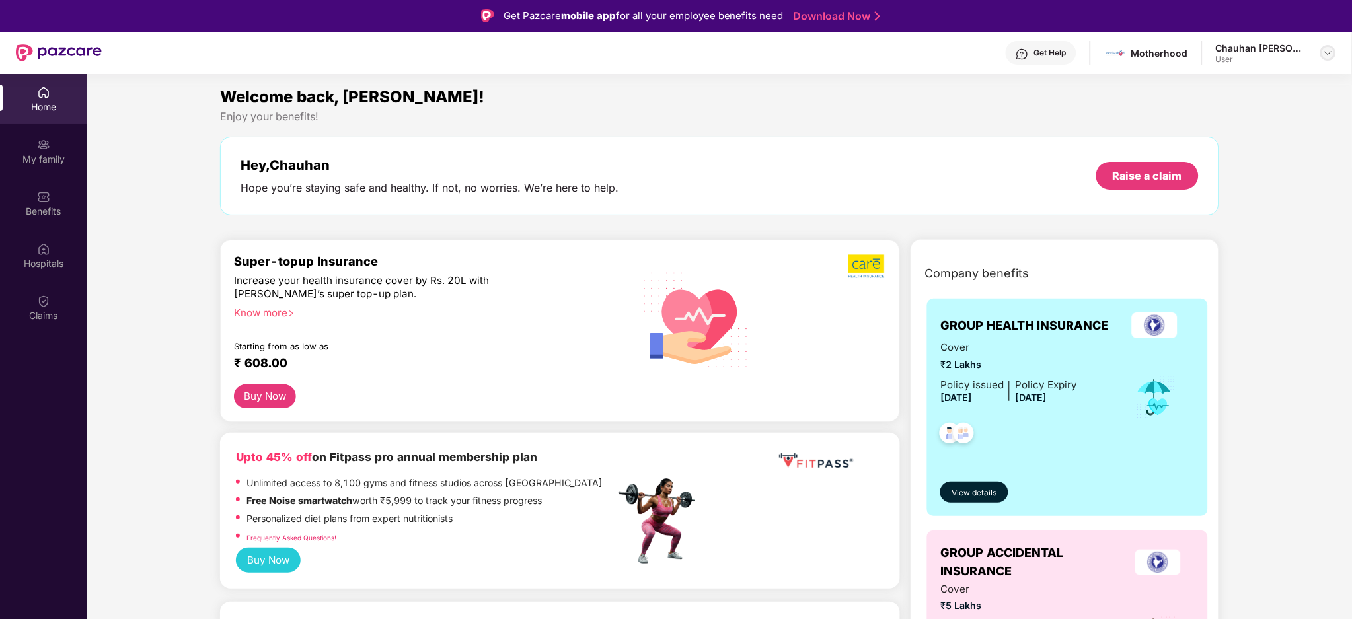
click at [1013, 60] on div at bounding box center [1328, 53] width 16 height 16
click at [1013, 56] on img at bounding box center [1328, 53] width 11 height 11
click at [1013, 54] on img at bounding box center [1328, 53] width 11 height 11
click at [1013, 98] on div "Logout C Chauhan [PERSON_NAME] User" at bounding box center [1267, 105] width 172 height 82
click at [1013, 85] on div "Welcome back, [PERSON_NAME]! Enjoy your benefits! Hey, [PERSON_NAME] Hope you’r…" at bounding box center [720, 157] width 1010 height 144
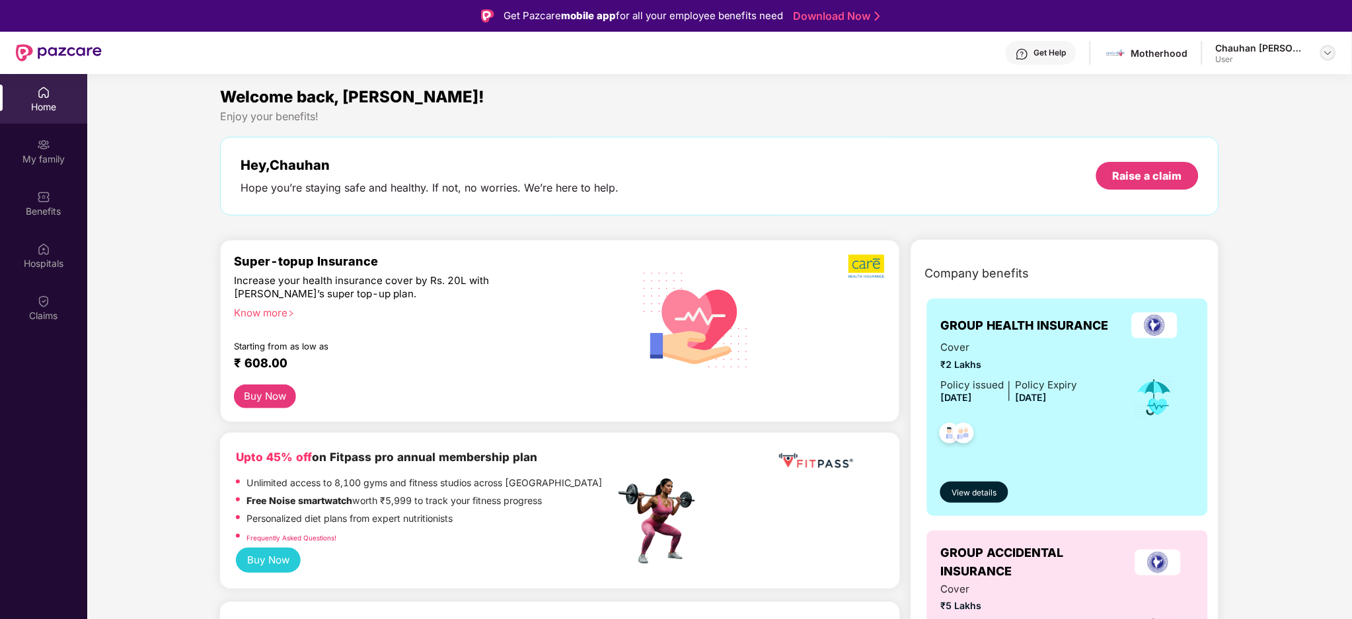
click at [1013, 52] on img at bounding box center [1328, 53] width 11 height 11
click at [1013, 87] on div "Logout" at bounding box center [1267, 85] width 172 height 26
